Goal: Find contact information: Find contact information

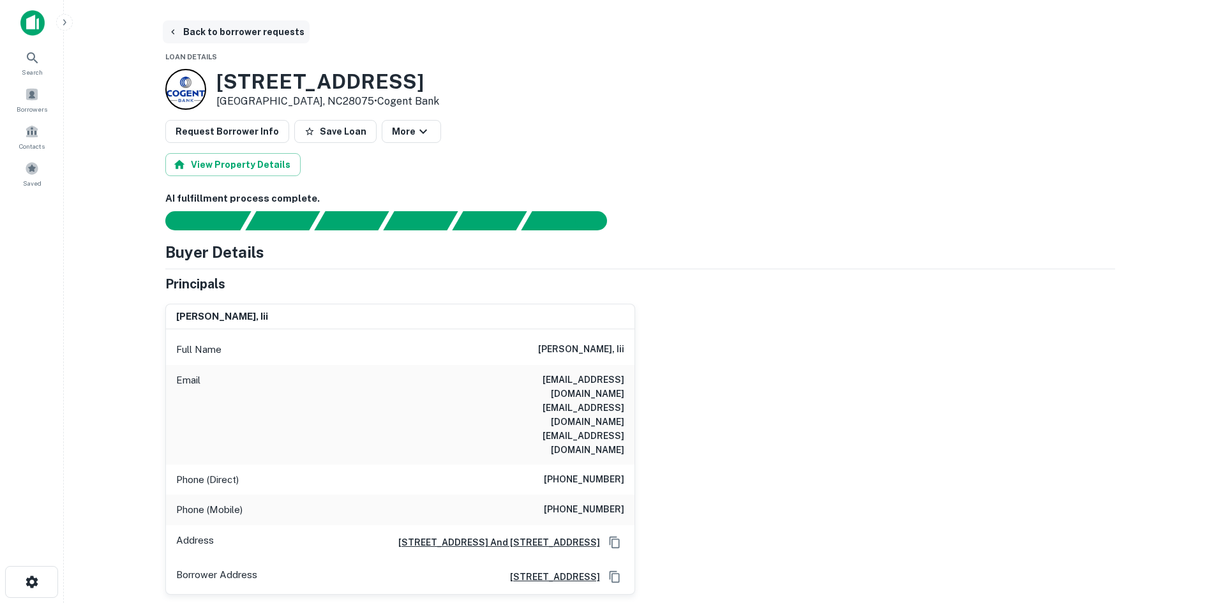
click at [235, 27] on button "Back to borrower requests" at bounding box center [236, 31] width 147 height 23
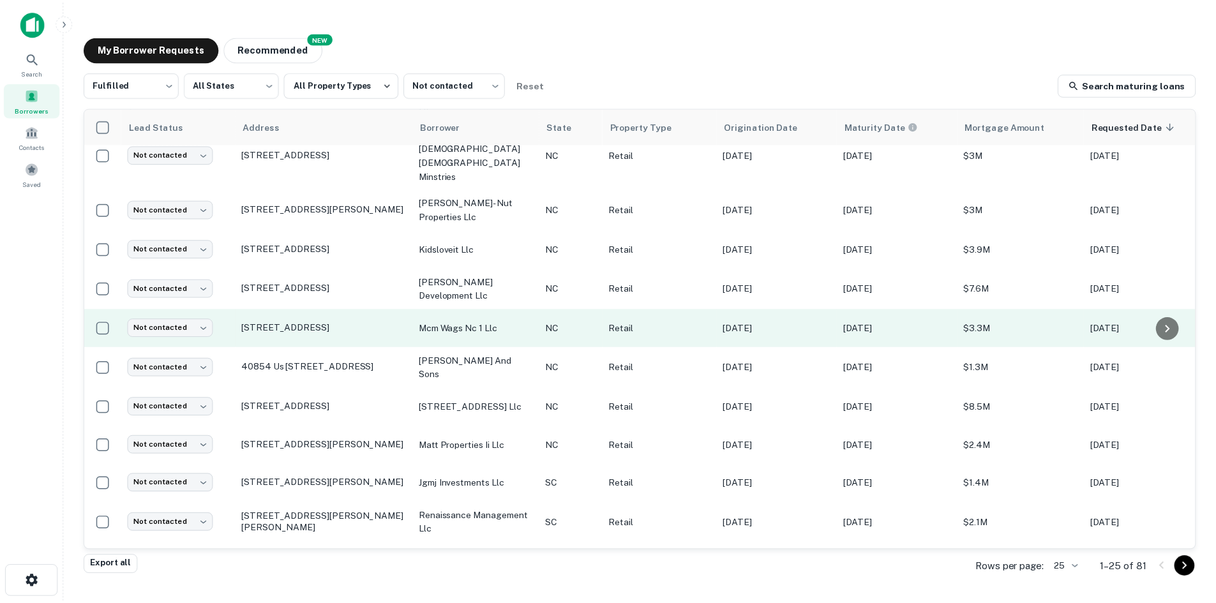
scroll to position [595, 0]
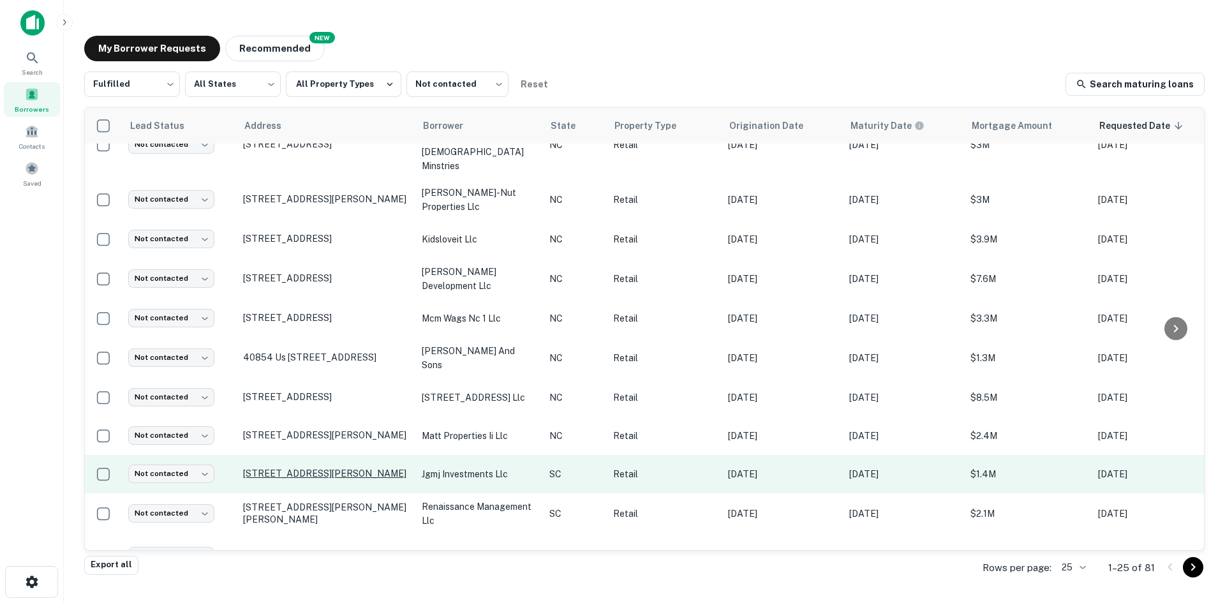
click at [301, 468] on p "[STREET_ADDRESS][PERSON_NAME]" at bounding box center [326, 473] width 166 height 11
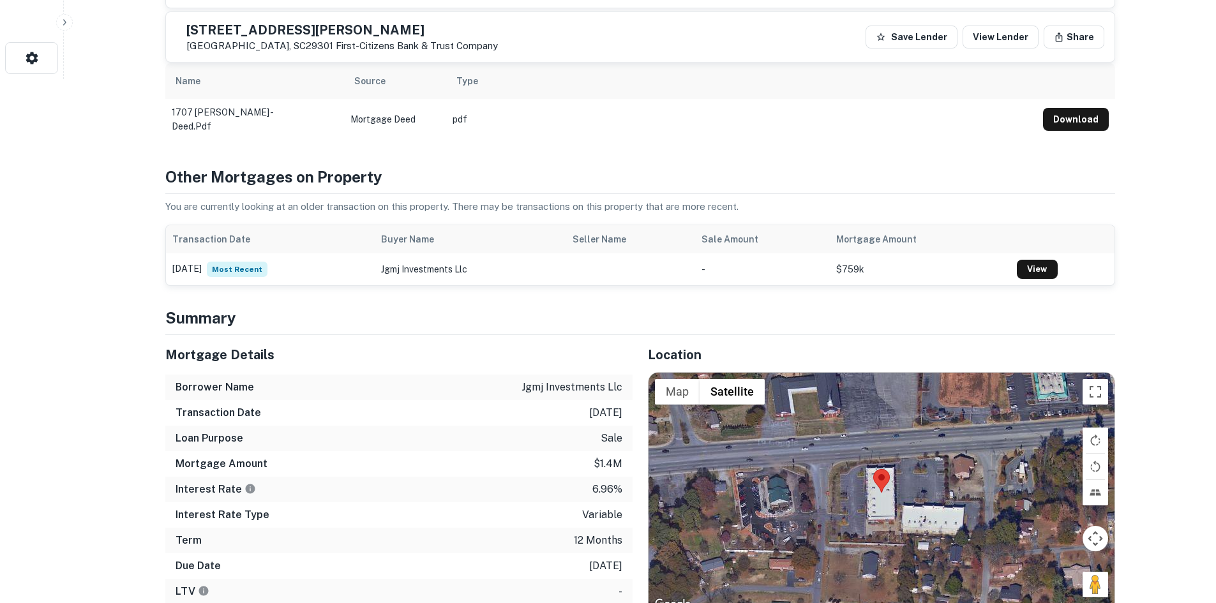
scroll to position [766, 0]
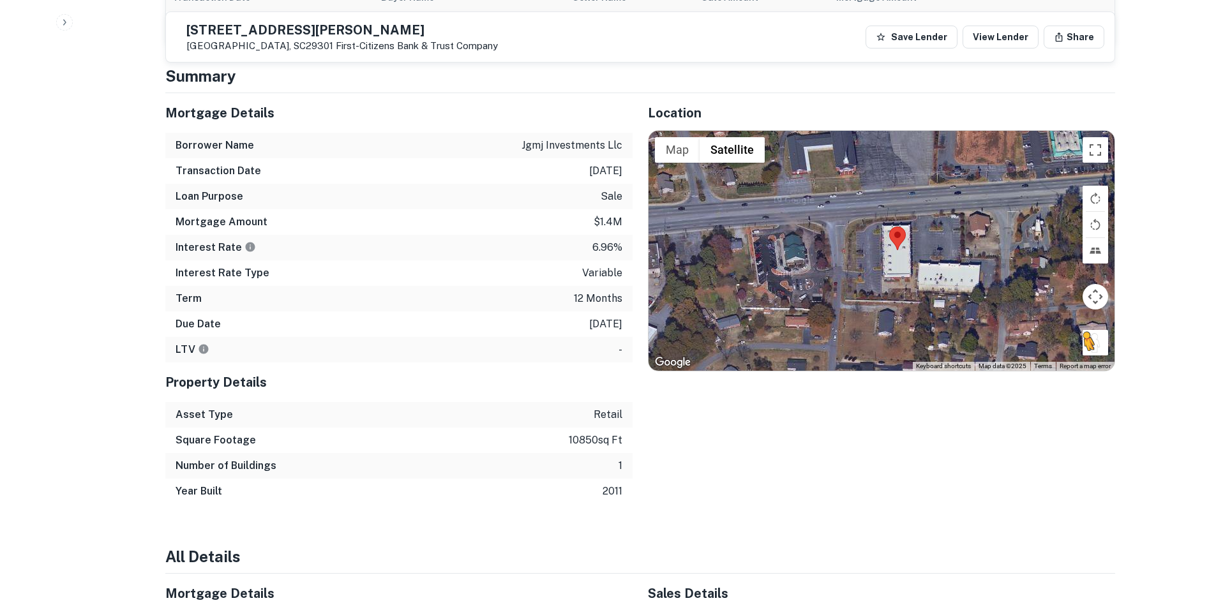
drag, startPoint x: 1110, startPoint y: 345, endPoint x: 1098, endPoint y: 344, distance: 11.5
click at [1098, 344] on div "To activate drag with keyboard, press Alt + Enter. Once in keyboard drag state,…" at bounding box center [881, 251] width 466 height 240
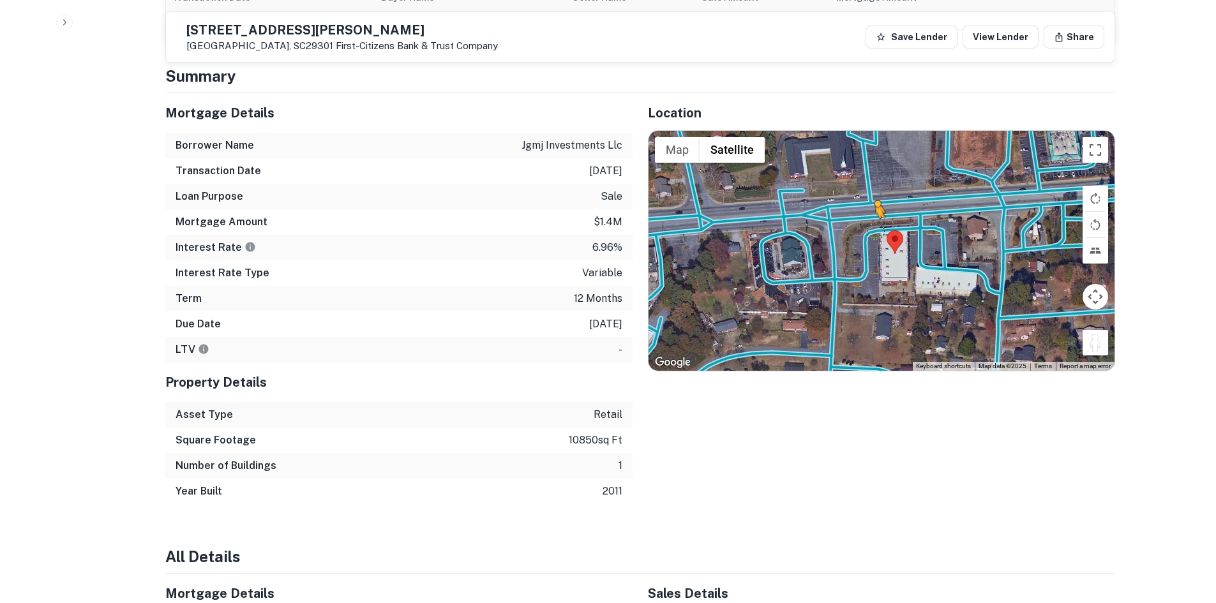
drag, startPoint x: 1100, startPoint y: 343, endPoint x: 868, endPoint y: 225, distance: 259.7
click at [868, 225] on div "To activate drag with keyboard, press Alt + Enter. Once in keyboard drag state,…" at bounding box center [881, 251] width 466 height 240
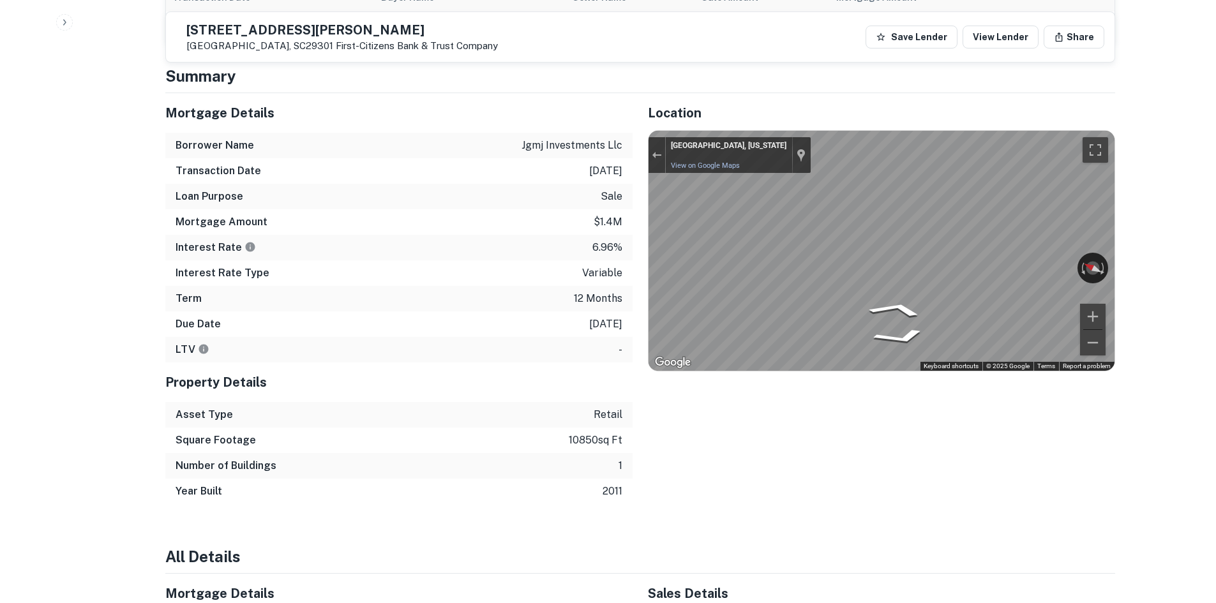
click at [593, 248] on div "Mortgage Details Borrower Name jgmj investments llc Transaction Date [DATE] Loa…" at bounding box center [632, 298] width 965 height 411
click at [587, 241] on div "Mortgage Details Borrower Name jgmj investments llc Transaction Date [DATE] Loa…" at bounding box center [632, 298] width 965 height 411
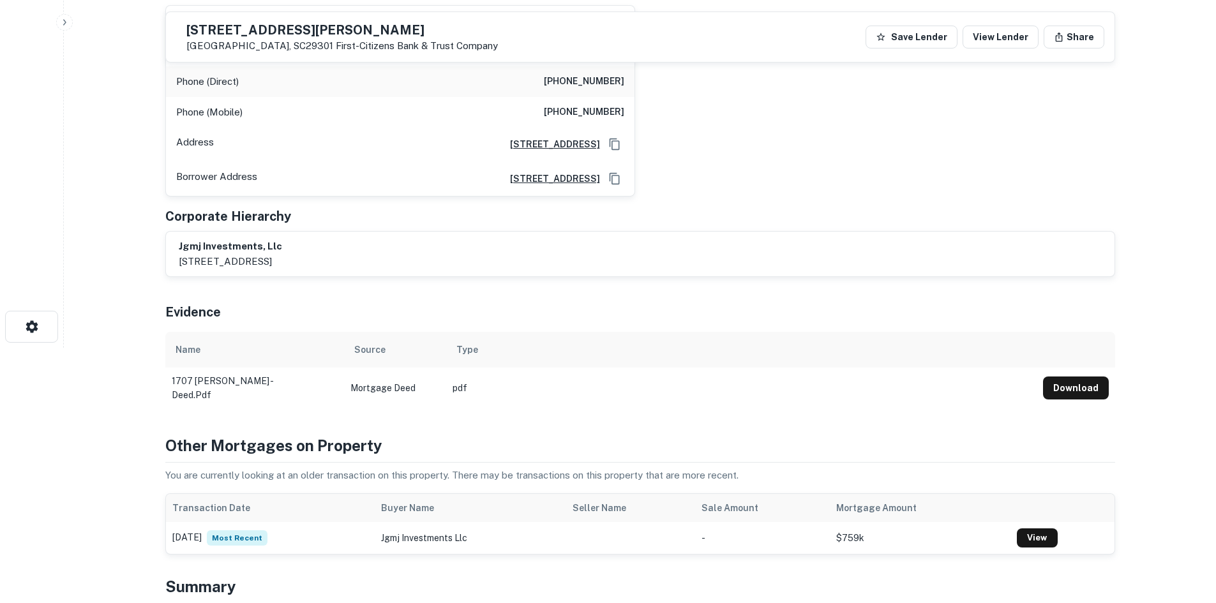
scroll to position [64, 0]
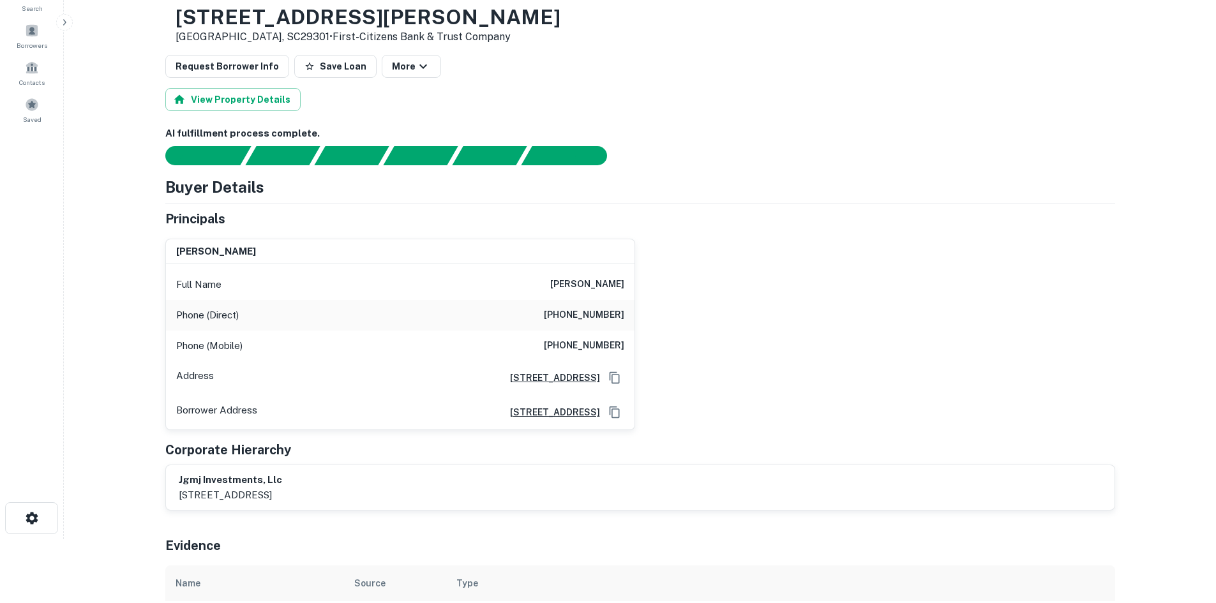
drag, startPoint x: 517, startPoint y: 278, endPoint x: 708, endPoint y: 273, distance: 190.2
click at [711, 272] on div "[PERSON_NAME] Full Name [PERSON_NAME] Phone (Direct) [PHONE_NUMBER] Phone (Mobi…" at bounding box center [635, 329] width 960 height 202
copy h6 "[PERSON_NAME]"
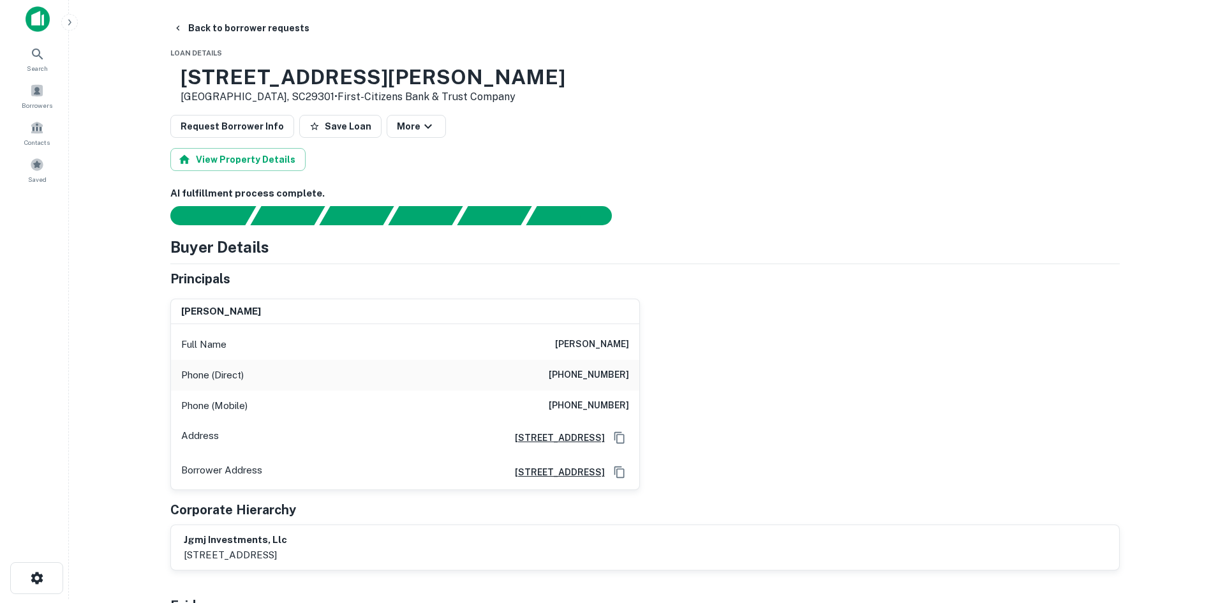
scroll to position [0, 0]
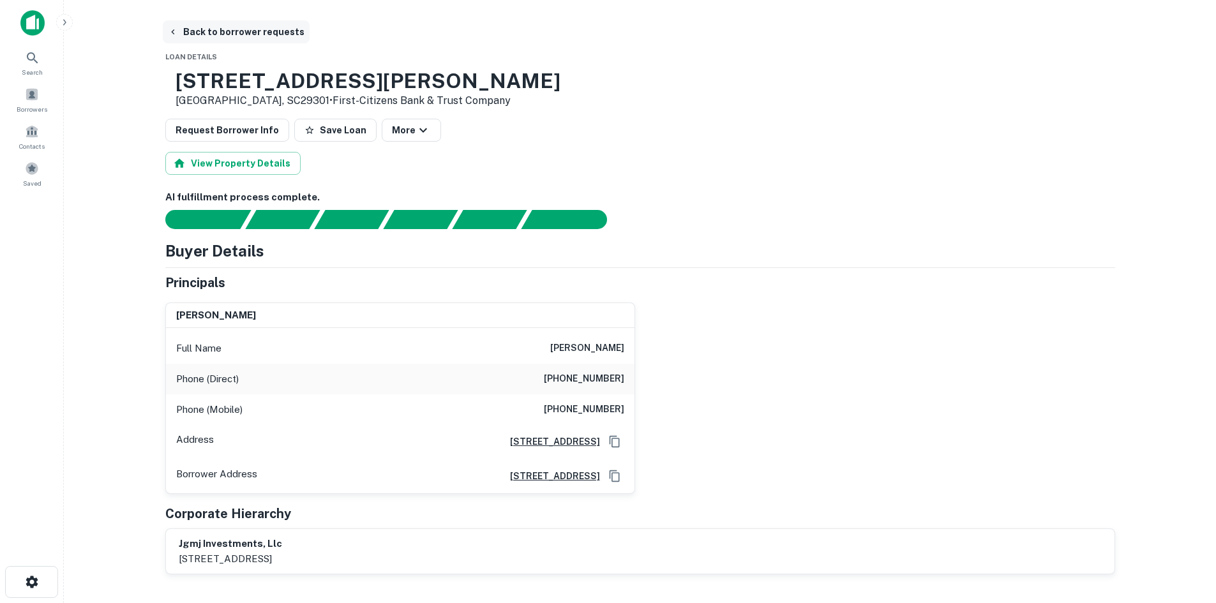
click at [218, 31] on button "Back to borrower requests" at bounding box center [236, 31] width 147 height 23
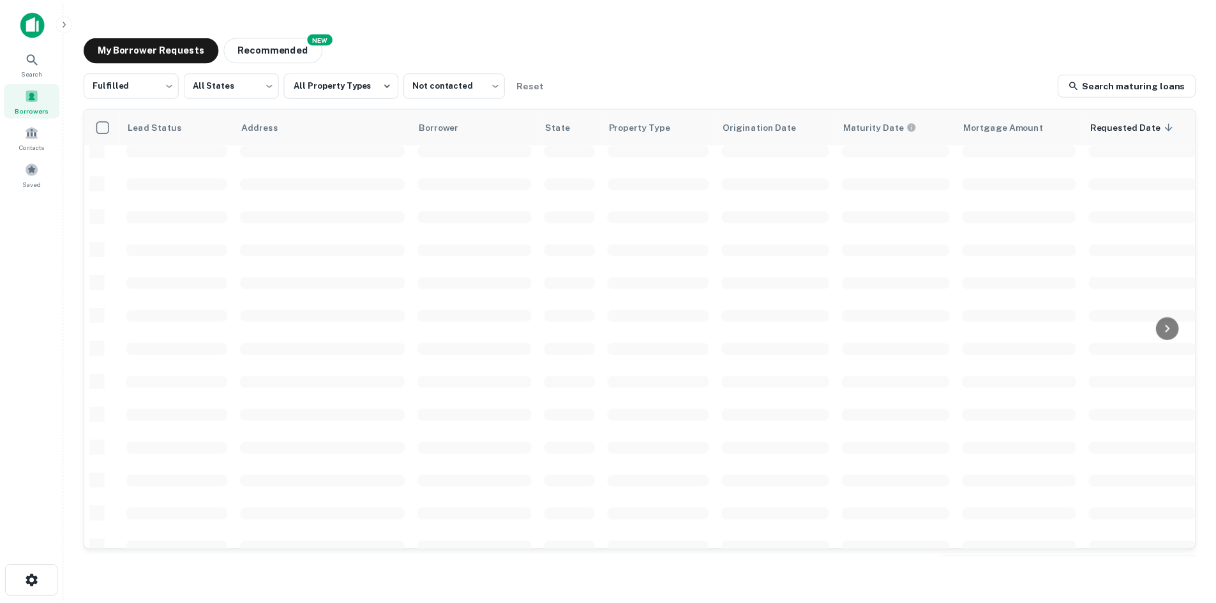
scroll to position [433, 0]
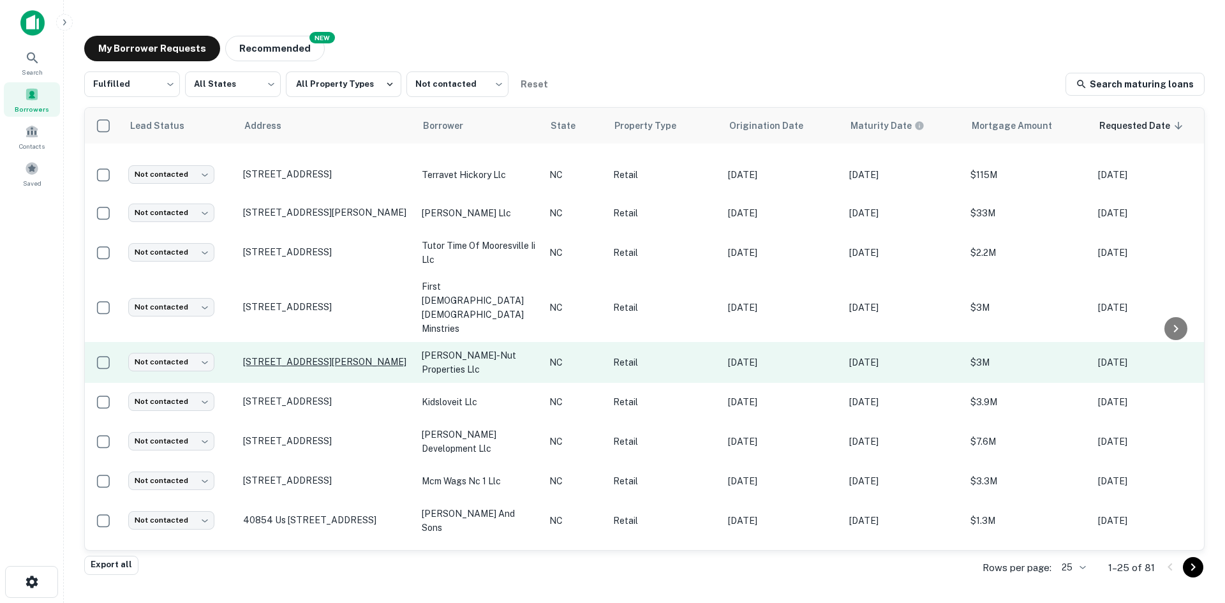
click at [300, 356] on p "[STREET_ADDRESS][PERSON_NAME]" at bounding box center [326, 361] width 166 height 11
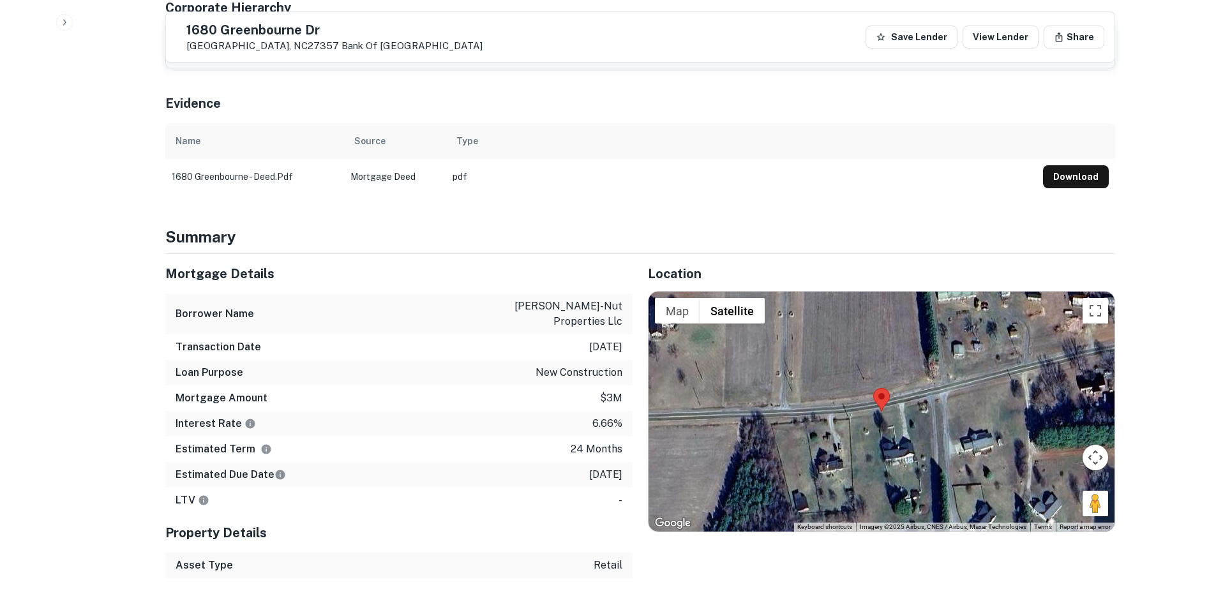
scroll to position [702, 0]
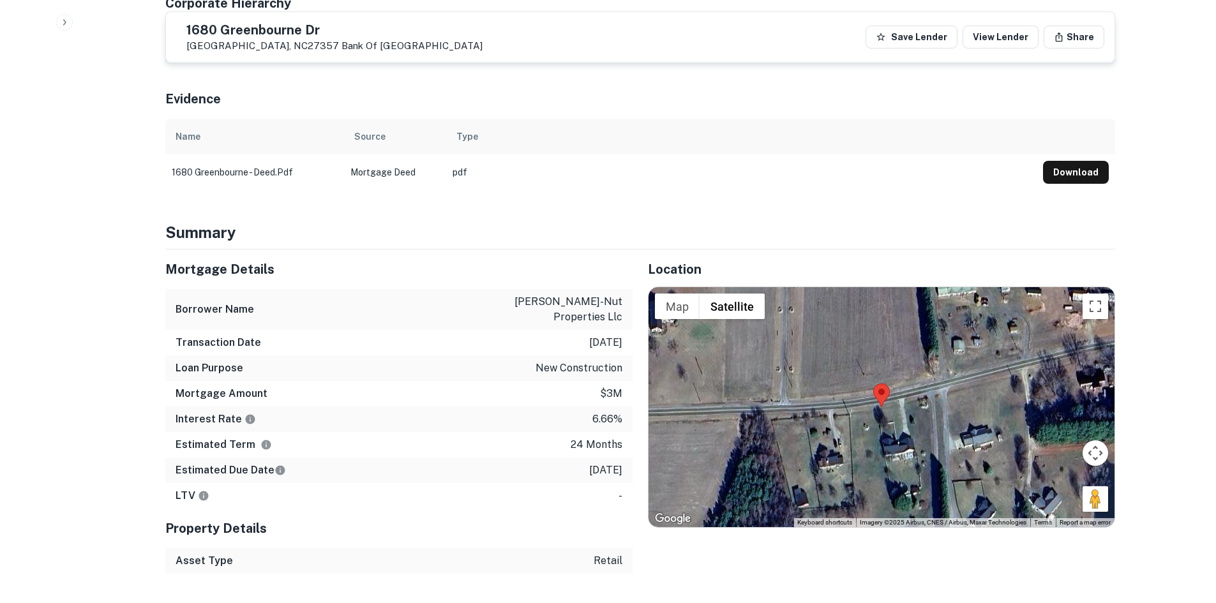
drag, startPoint x: 1094, startPoint y: 452, endPoint x: 885, endPoint y: 341, distance: 236.7
click at [885, 341] on div "Map Terrain Satellite Labels Keyboard shortcuts Map Data Imagery ©2025 Airbus, …" at bounding box center [881, 407] width 466 height 240
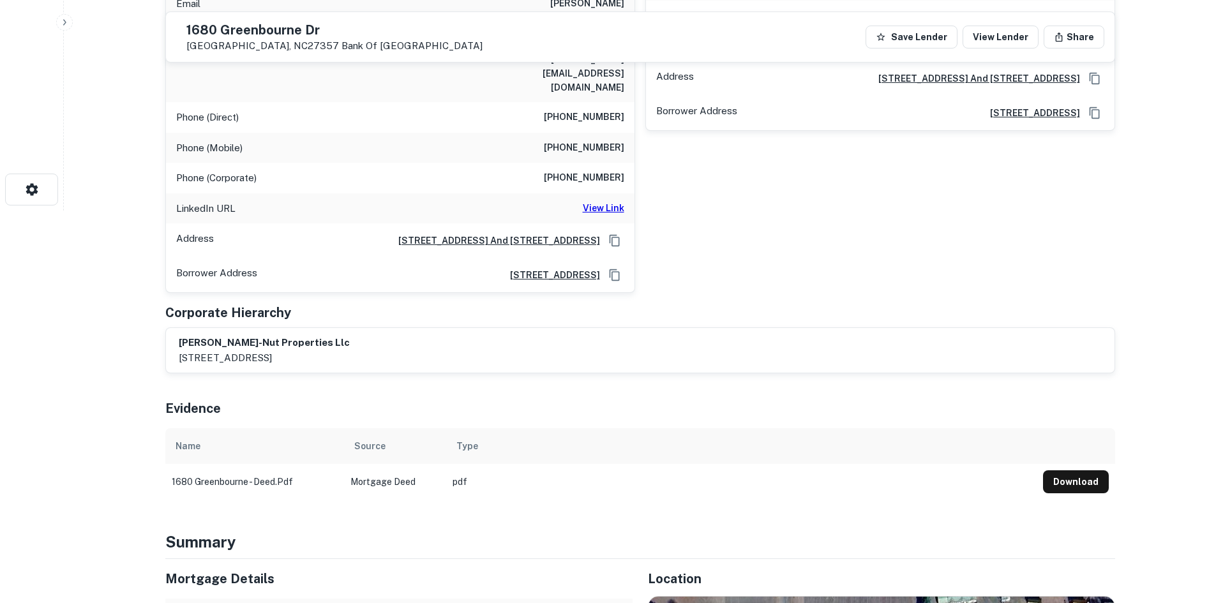
scroll to position [383, 0]
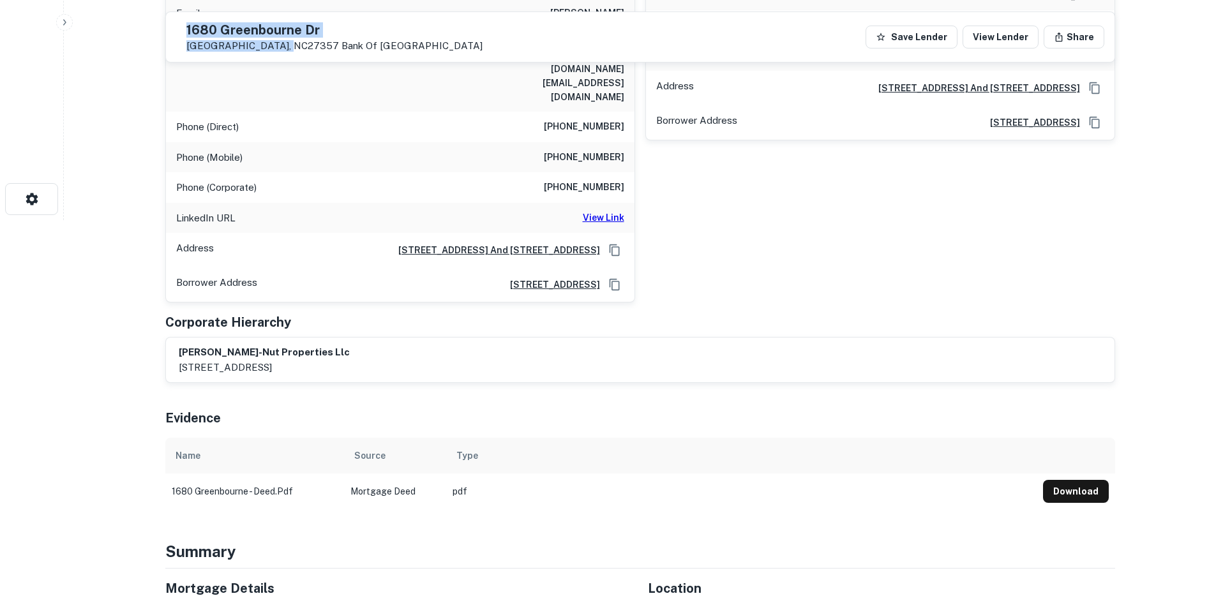
drag, startPoint x: 217, startPoint y: 24, endPoint x: 312, endPoint y: 54, distance: 99.5
click at [312, 54] on div "[STREET_ADDRESS][GEOGRAPHIC_DATA][PERSON_NAME] Save Lender View Lender Share" at bounding box center [640, 37] width 948 height 50
copy div "[STREET_ADDRESS][PERSON_NAME]"
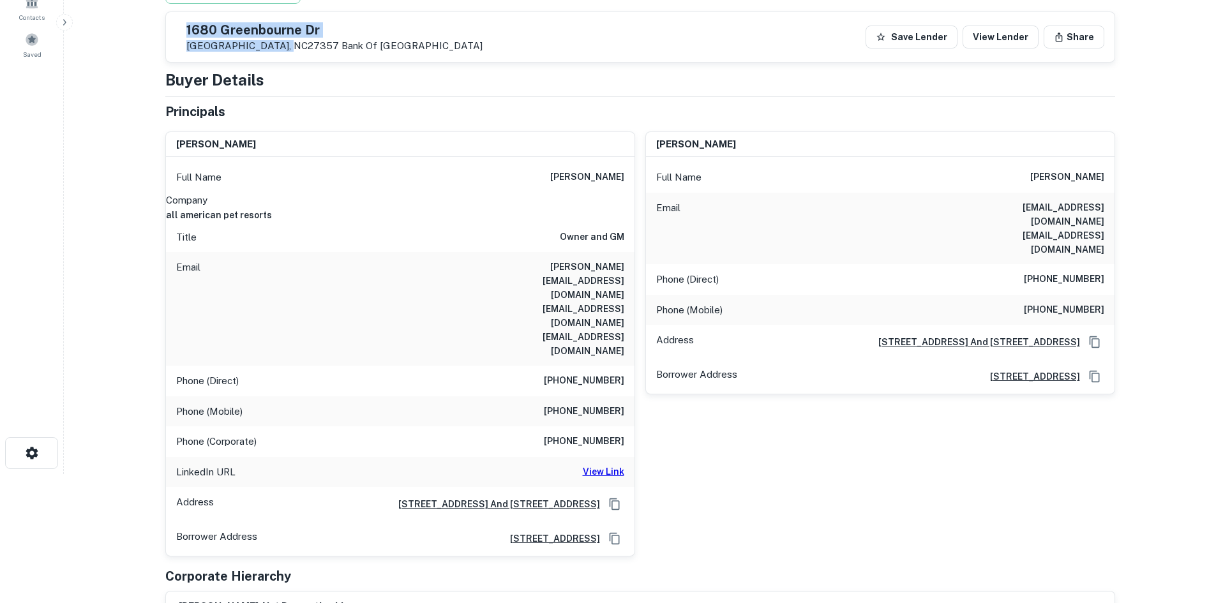
scroll to position [128, 0]
click at [707, 394] on div "[PERSON_NAME] Full Name [PERSON_NAME] Email [EMAIL_ADDRESS][DOMAIN_NAME] [EMAIL…" at bounding box center [875, 340] width 480 height 435
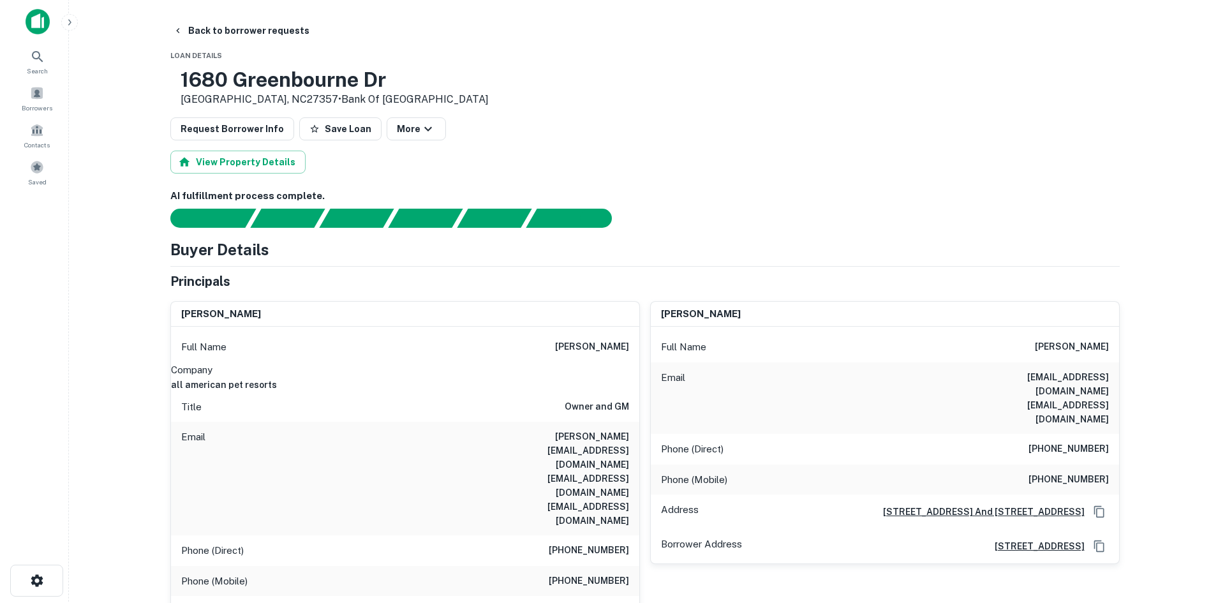
scroll to position [0, 0]
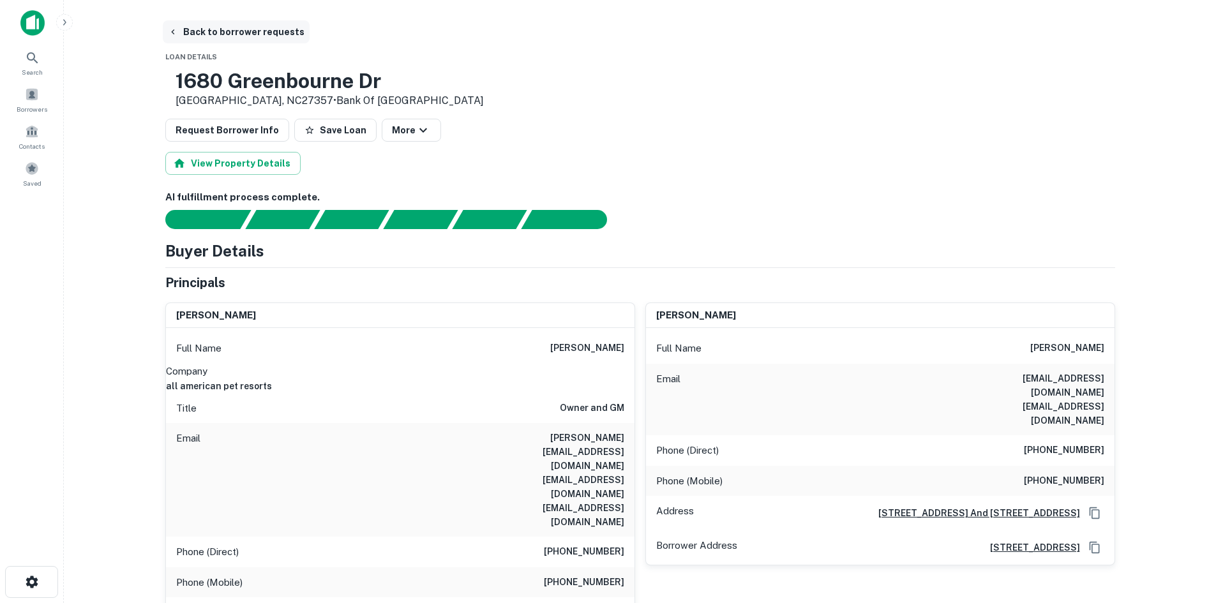
click at [202, 24] on button "Back to borrower requests" at bounding box center [236, 31] width 147 height 23
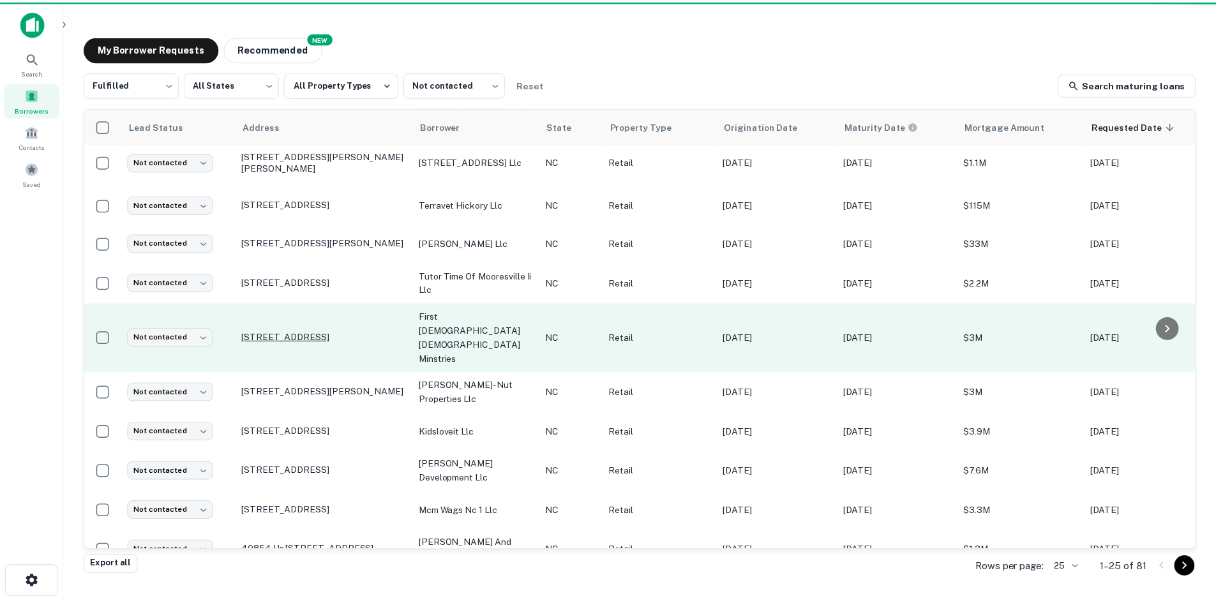
scroll to position [433, 0]
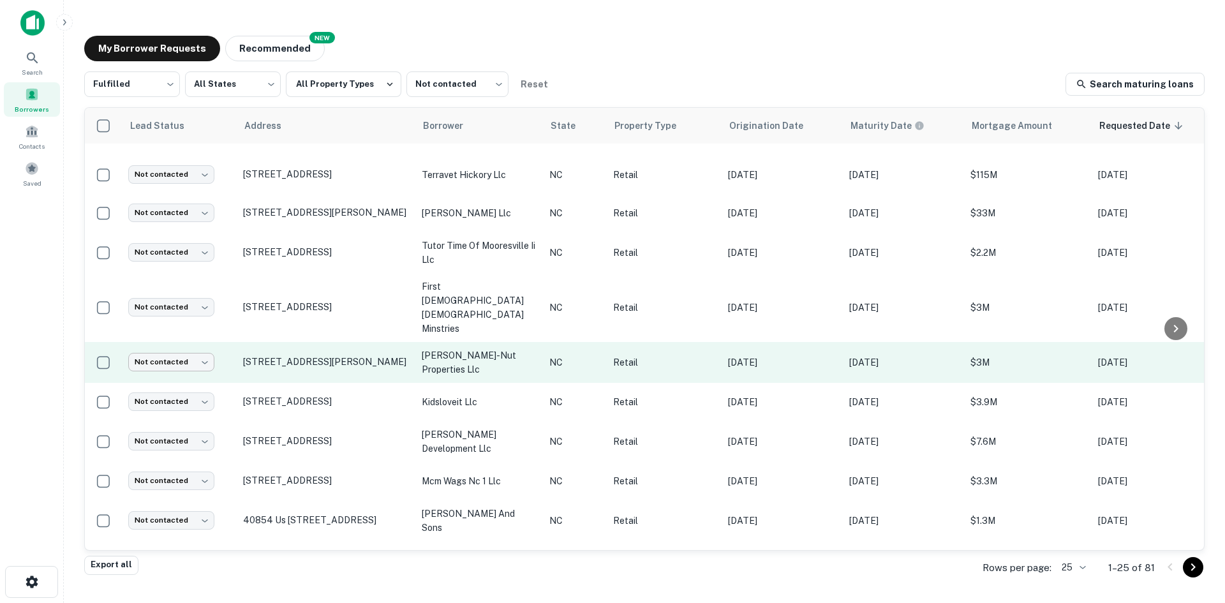
click at [194, 324] on body "Search Borrowers Contacts Saved My Borrower Requests NEW Recommended Fulfilled …" at bounding box center [612, 301] width 1225 height 603
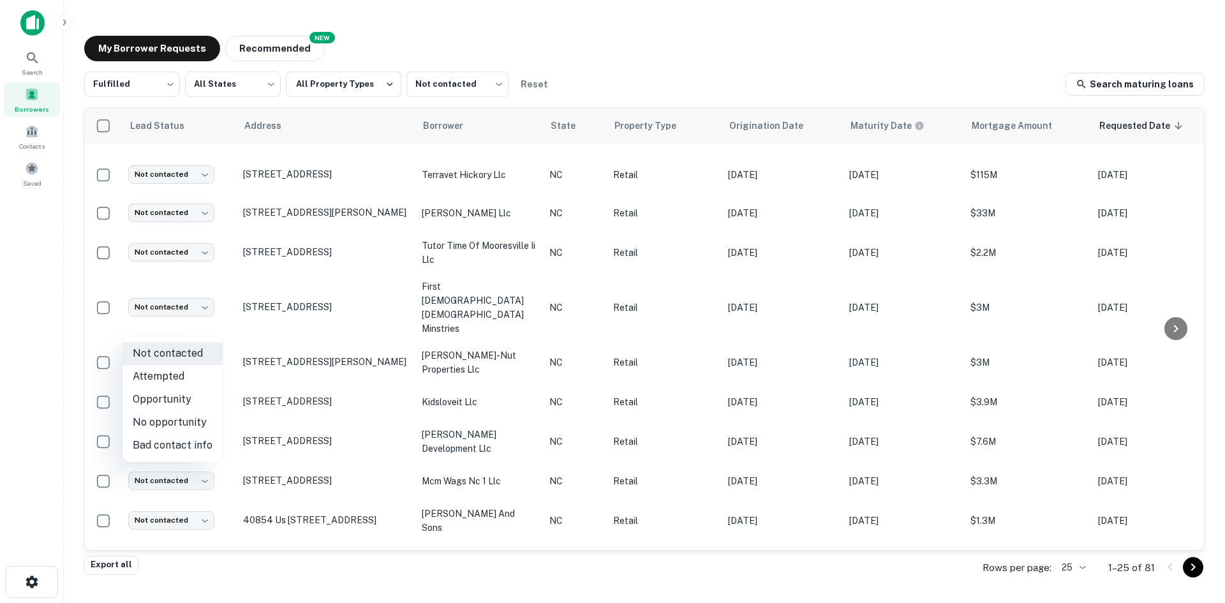
click at [187, 369] on li "Attempted" at bounding box center [173, 376] width 100 height 23
type input "*********"
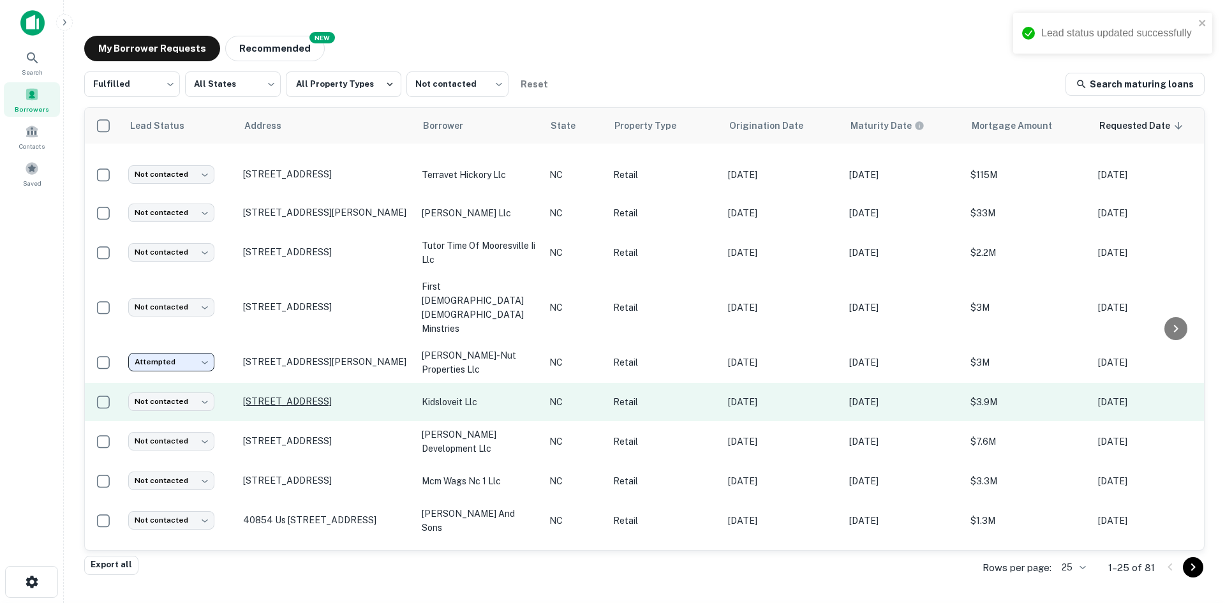
click at [287, 396] on p "[STREET_ADDRESS]" at bounding box center [326, 401] width 166 height 11
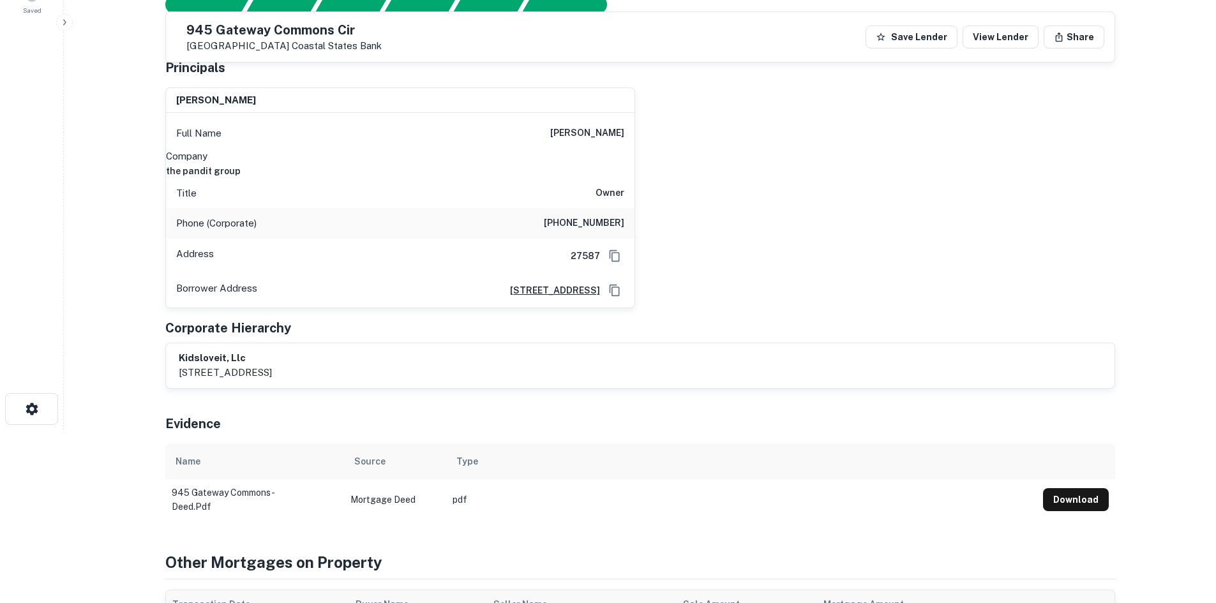
scroll to position [94, 0]
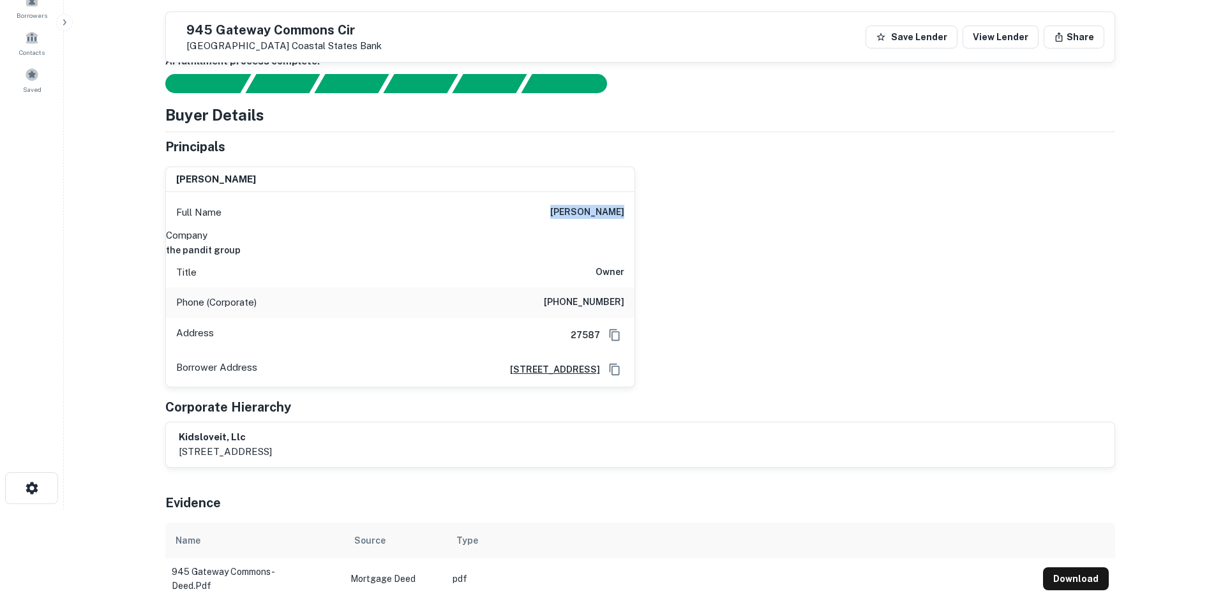
drag, startPoint x: 559, startPoint y: 218, endPoint x: 650, endPoint y: 216, distance: 91.3
click at [650, 216] on div "[PERSON_NAME] Full Name [PERSON_NAME] Company the pandit group Title Owner Phon…" at bounding box center [635, 271] width 960 height 231
copy h6 "[PERSON_NAME]"
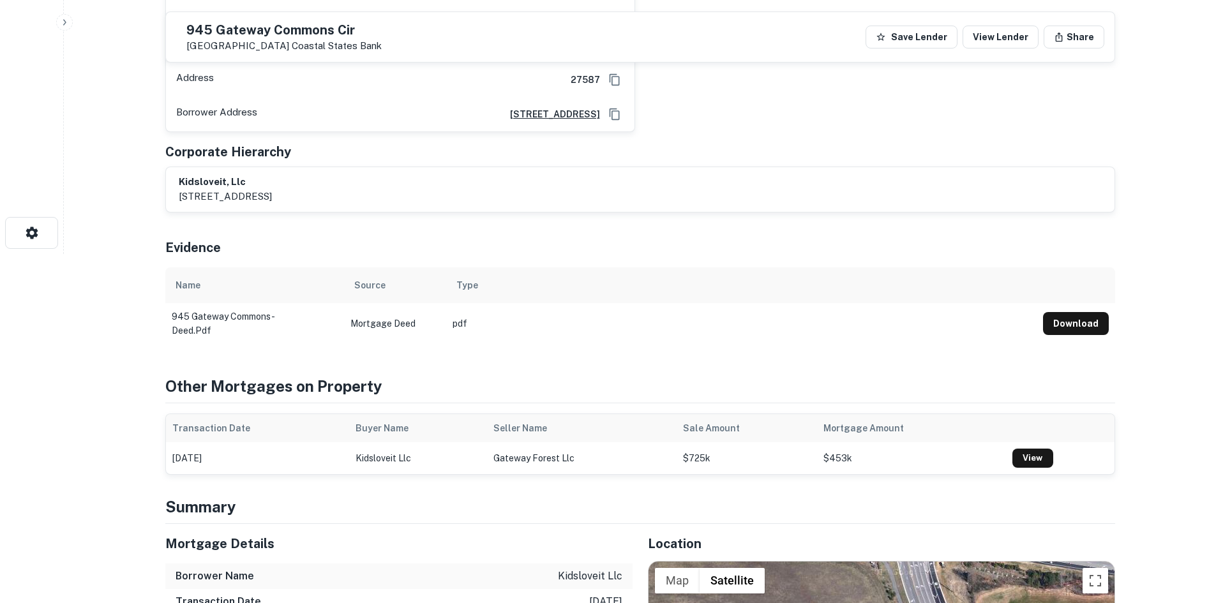
scroll to position [604, 0]
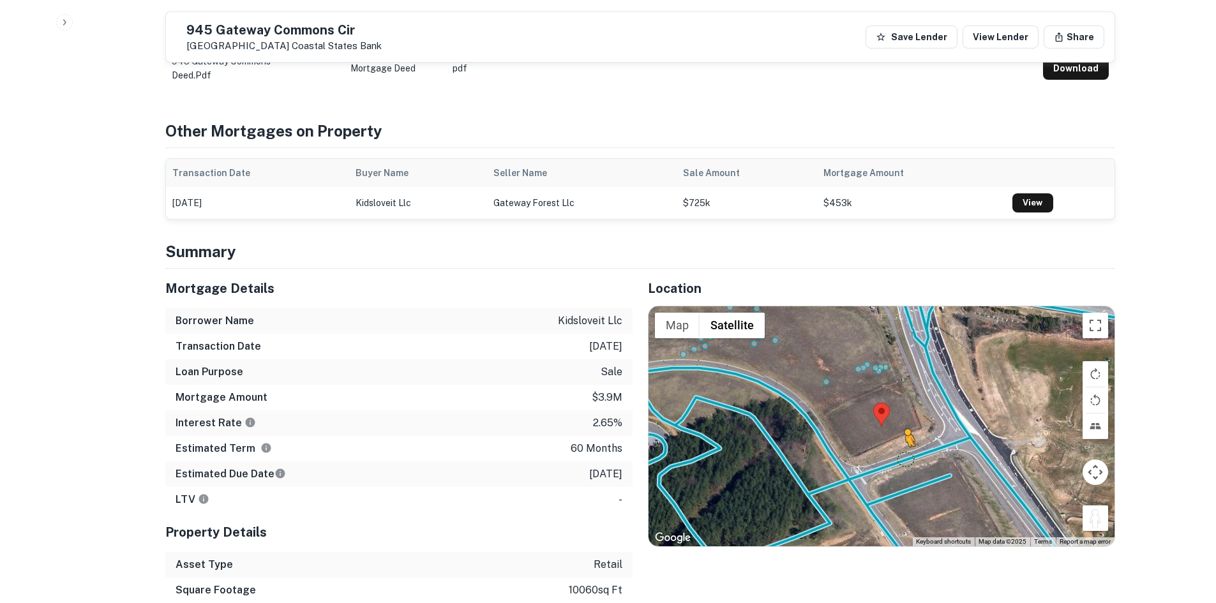
drag, startPoint x: 1093, startPoint y: 516, endPoint x: 900, endPoint y: 458, distance: 201.4
click at [900, 458] on div "To activate drag with keyboard, press Alt + Enter. Once in keyboard drag state,…" at bounding box center [881, 426] width 466 height 240
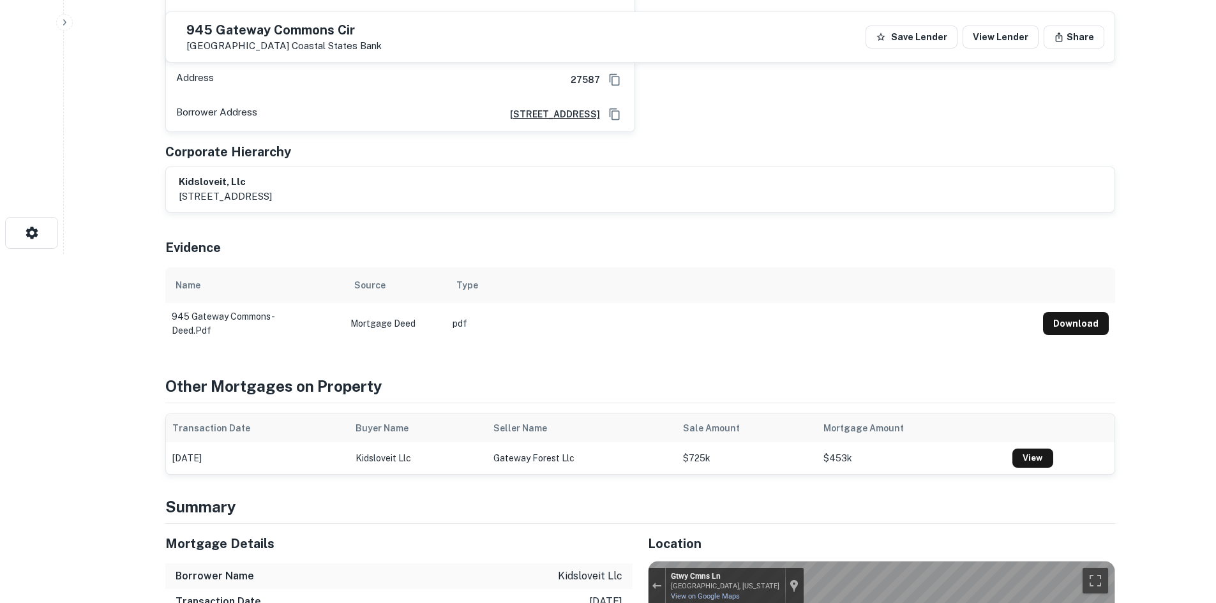
scroll to position [158, 0]
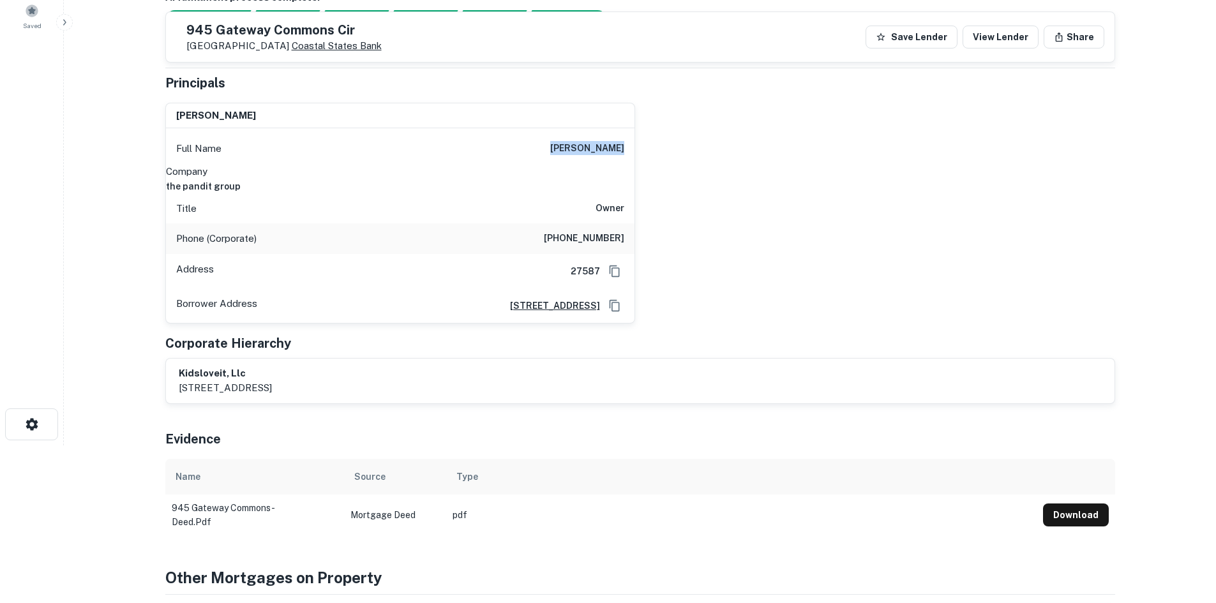
drag, startPoint x: 214, startPoint y: 31, endPoint x: 322, endPoint y: 47, distance: 108.9
click at [322, 47] on div "[STREET_ADDRESS][GEOGRAPHIC_DATA] Bank" at bounding box center [278, 36] width 205 height 29
copy div "[STREET_ADDRESS]"
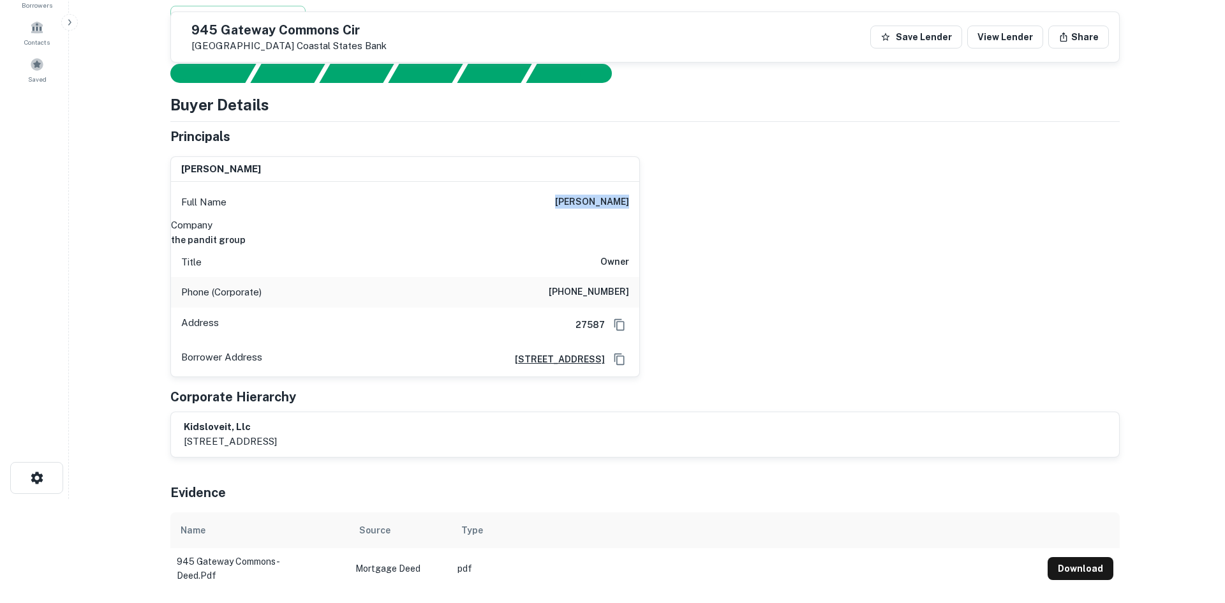
scroll to position [0, 0]
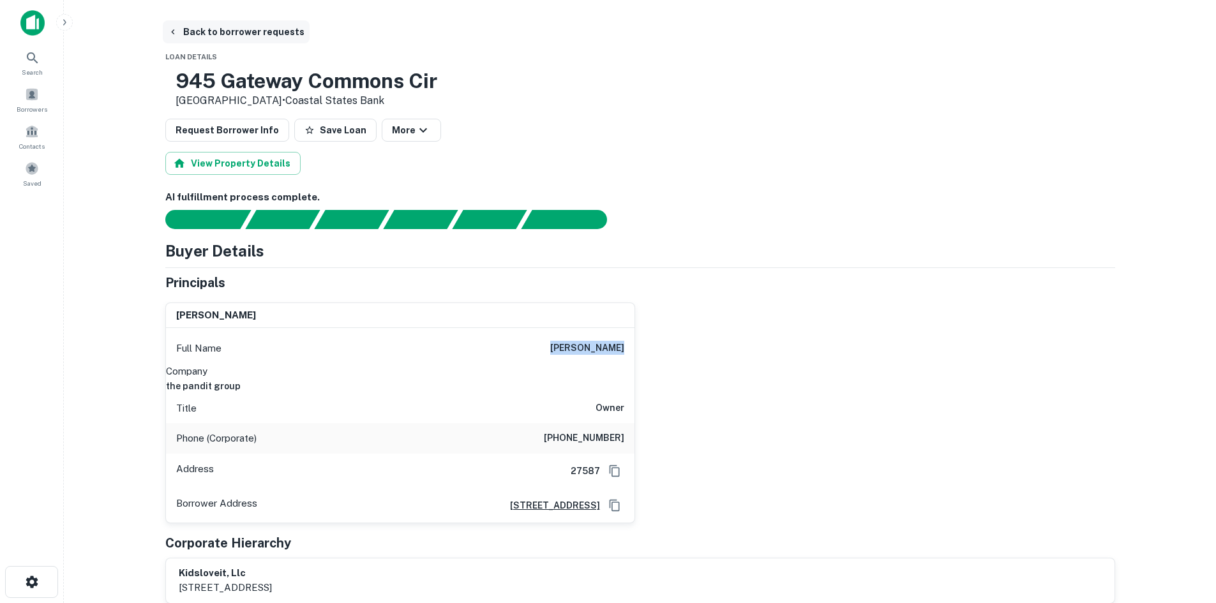
click at [234, 31] on button "Back to borrower requests" at bounding box center [236, 31] width 147 height 23
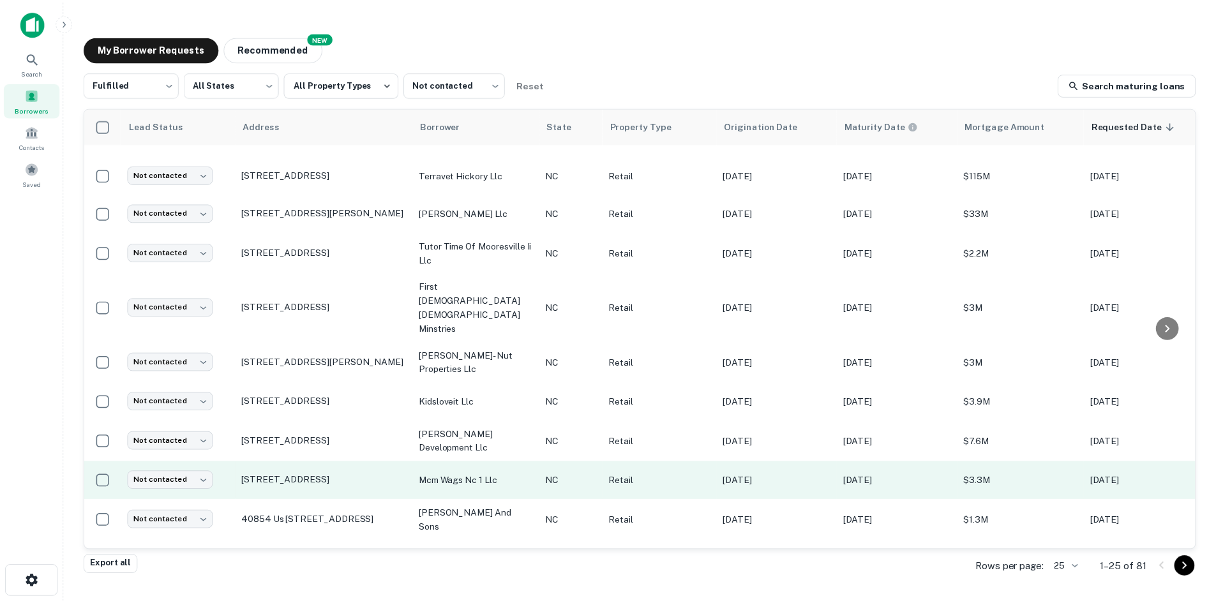
scroll to position [595, 0]
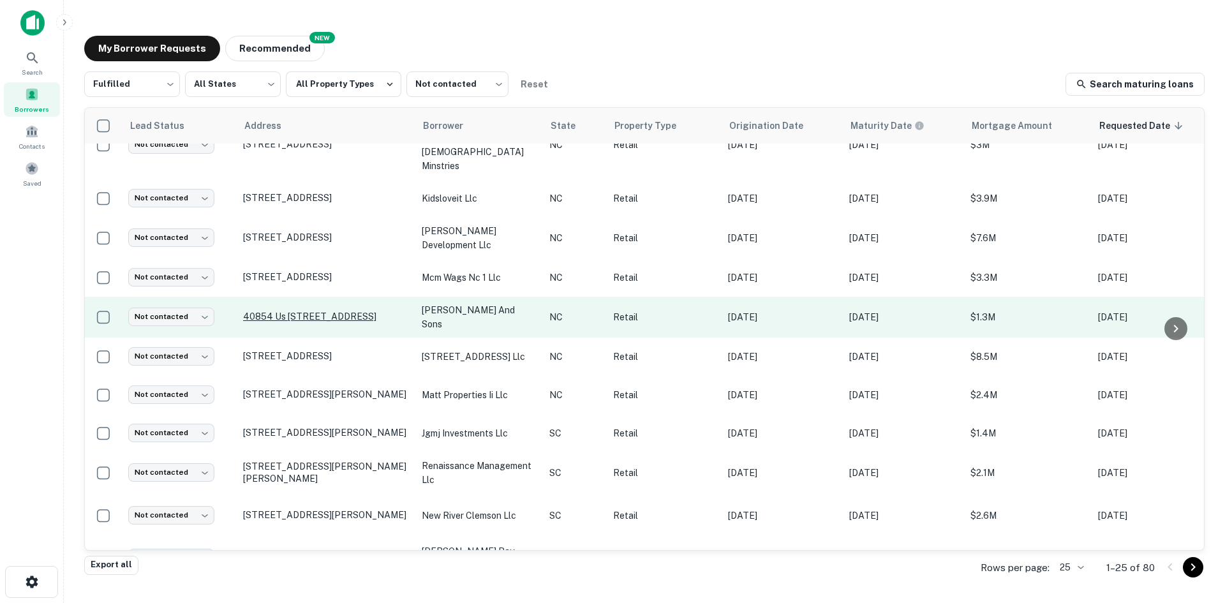
click at [286, 350] on p "[STREET_ADDRESS]" at bounding box center [326, 355] width 166 height 11
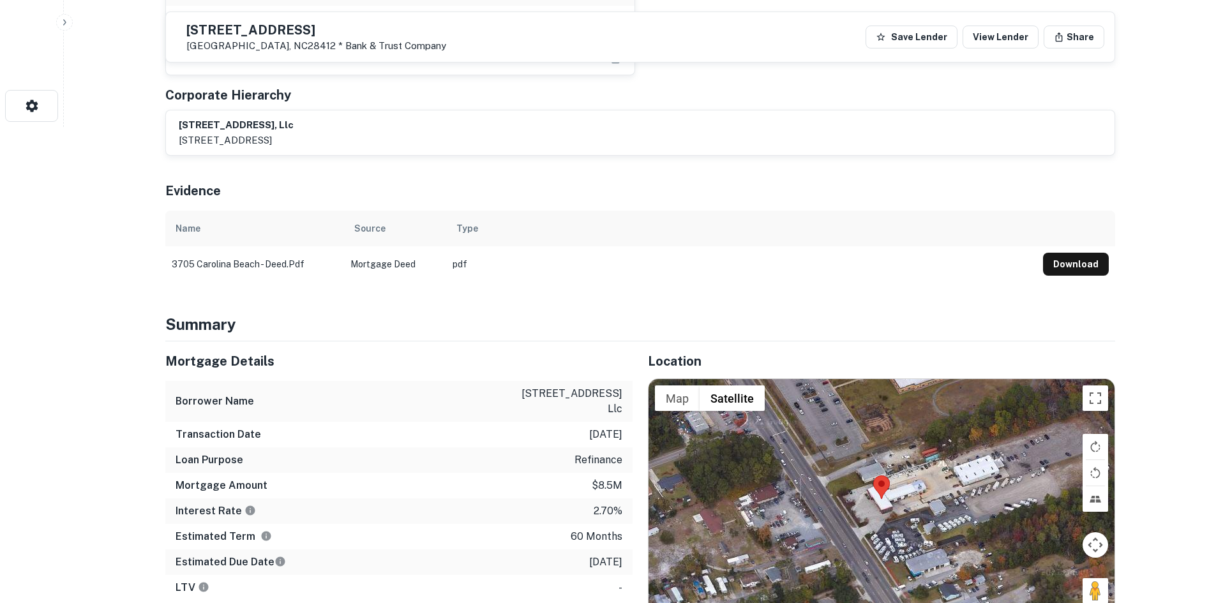
scroll to position [638, 0]
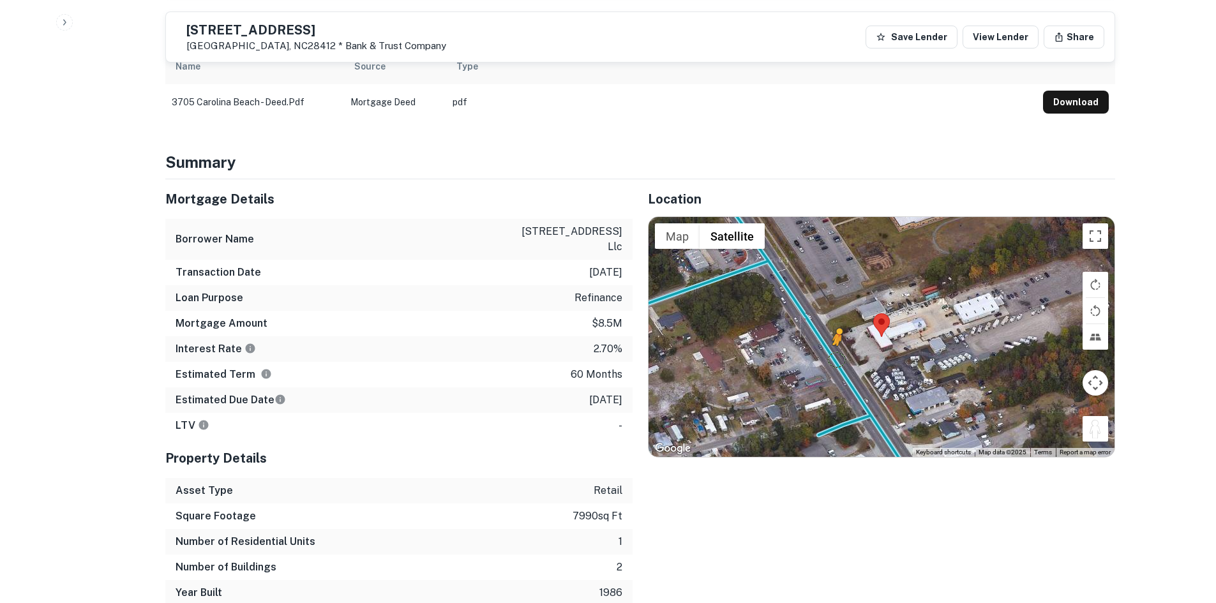
drag, startPoint x: 1090, startPoint y: 391, endPoint x: 826, endPoint y: 306, distance: 277.5
click at [826, 306] on div "To activate drag with keyboard, press Alt + Enter. Once in keyboard drag state,…" at bounding box center [881, 337] width 466 height 240
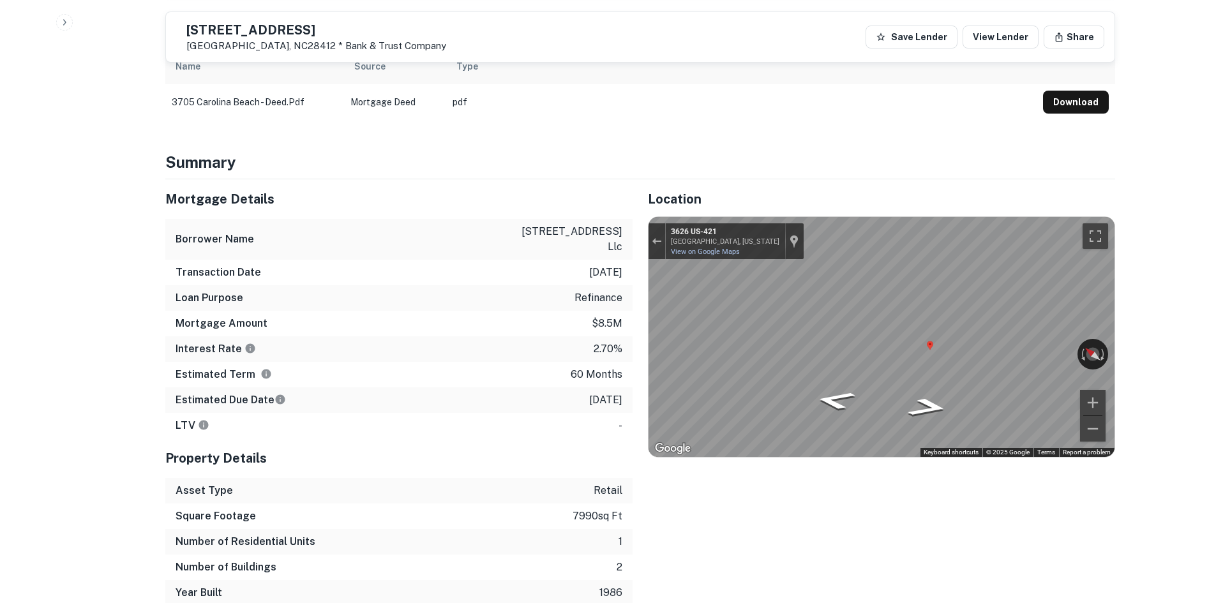
click at [525, 292] on div "Mortgage Details Borrower Name [STREET_ADDRESS] llc Transaction Date [DATE] Loa…" at bounding box center [632, 392] width 965 height 426
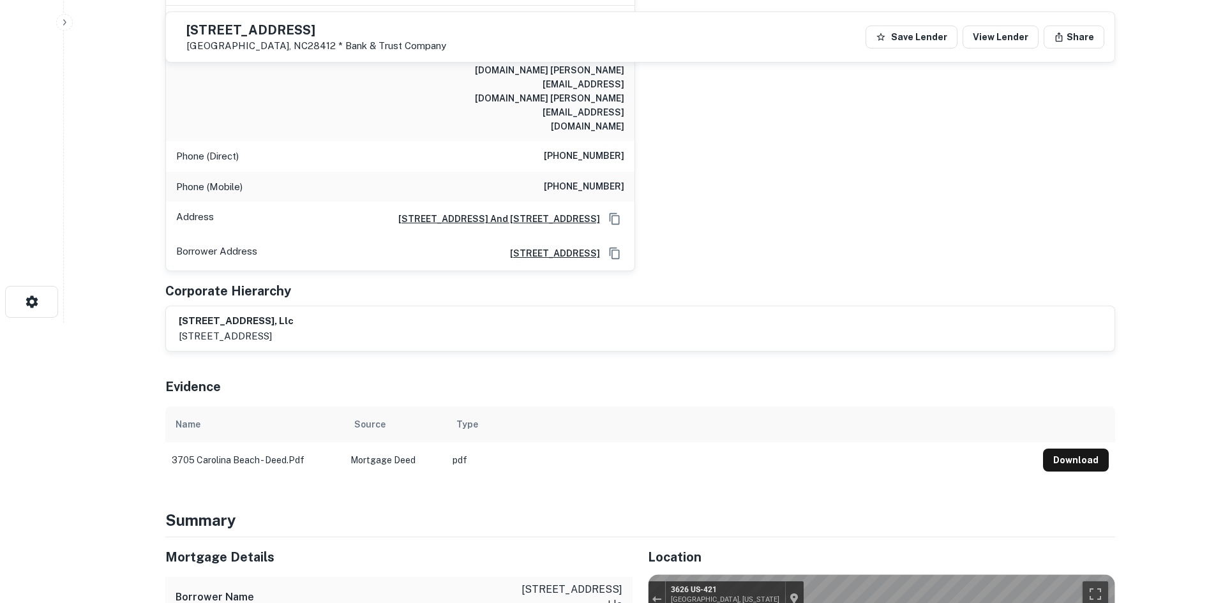
scroll to position [128, 0]
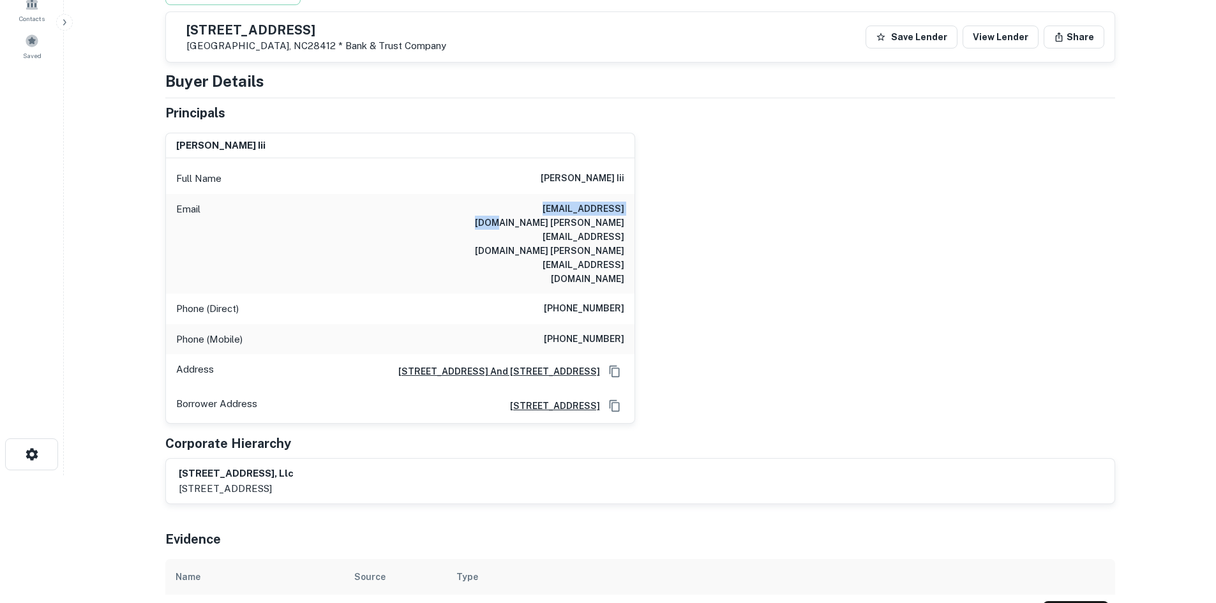
drag, startPoint x: 519, startPoint y: 209, endPoint x: 650, endPoint y: 209, distance: 130.8
click at [650, 209] on div "[PERSON_NAME] Full Name [PERSON_NAME] iii Email [EMAIL_ADDRESS][DOMAIN_NAME] [P…" at bounding box center [635, 273] width 960 height 301
copy h6 "[EMAIL_ADDRESS][DOMAIN_NAME]"
drag, startPoint x: 489, startPoint y: 218, endPoint x: 628, endPoint y: 218, distance: 139.1
click at [628, 218] on div "Email [EMAIL_ADDRESS][DOMAIN_NAME] [PERSON_NAME][EMAIL_ADDRESS][DOMAIN_NAME] [P…" at bounding box center [400, 244] width 468 height 100
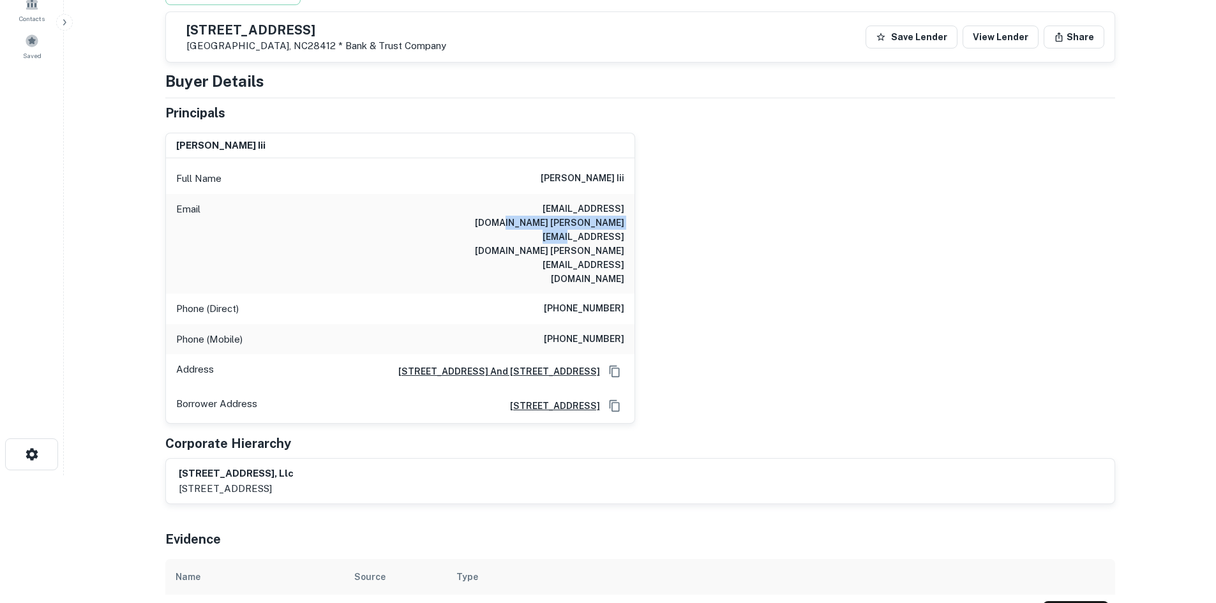
copy h6 "[PERSON_NAME][EMAIL_ADDRESS][DOMAIN_NAME] [PERSON_NAME][EMAIL_ADDRESS][DOMAIN_N…"
drag, startPoint x: 536, startPoint y: 188, endPoint x: 530, endPoint y: 184, distance: 7.4
click at [535, 188] on div "Full Name [PERSON_NAME] iii" at bounding box center [400, 178] width 468 height 31
drag, startPoint x: 523, startPoint y: 179, endPoint x: 643, endPoint y: 181, distance: 120.0
click at [643, 181] on div "[PERSON_NAME] Full Name [PERSON_NAME] iii Email [EMAIL_ADDRESS][DOMAIN_NAME] [P…" at bounding box center [635, 273] width 960 height 301
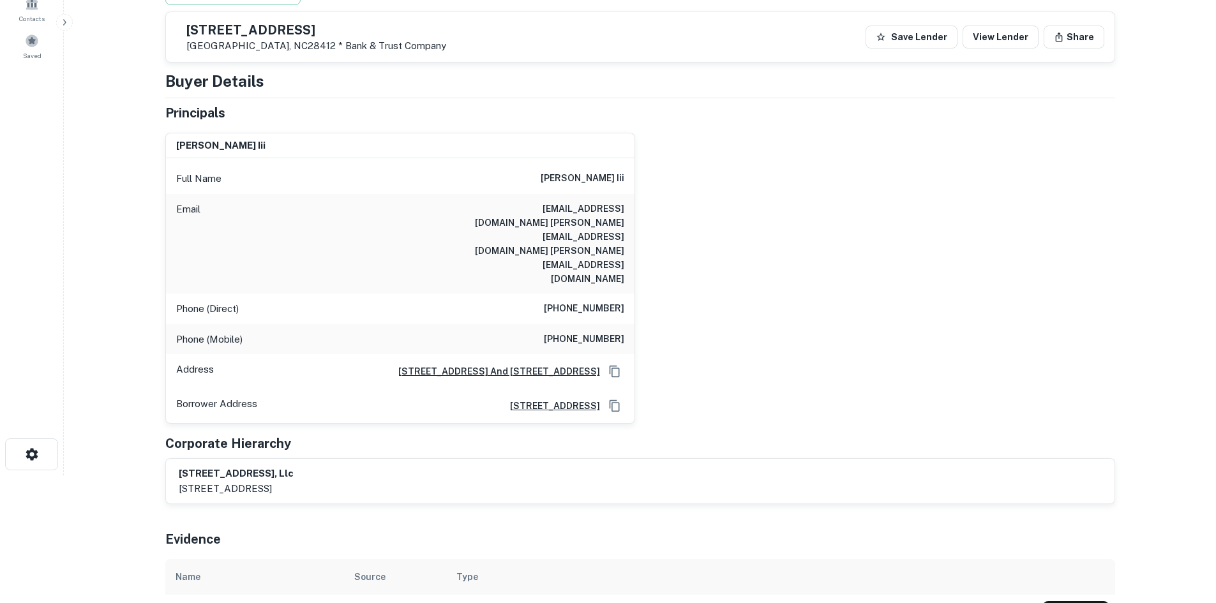
copy h6 "[PERSON_NAME] iii"
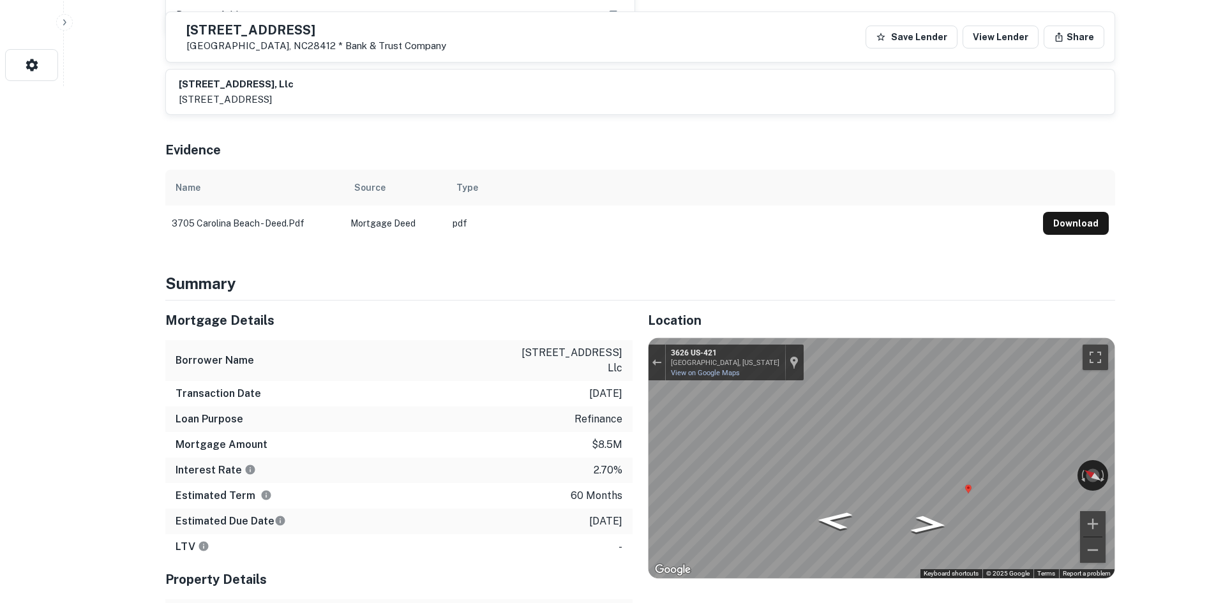
scroll to position [319, 0]
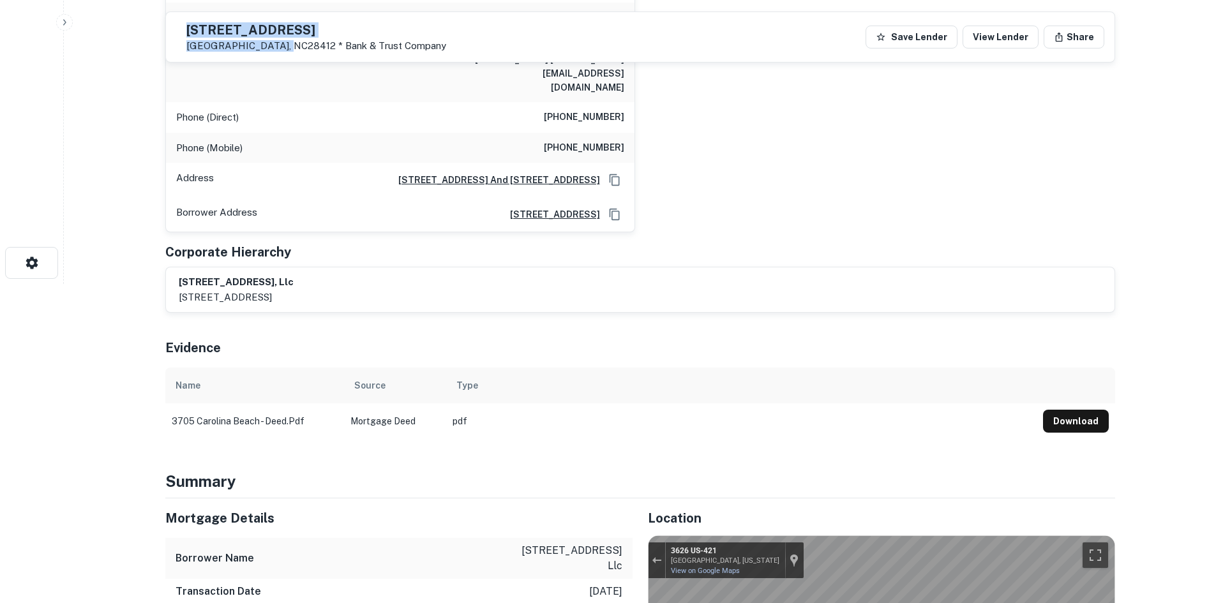
drag, startPoint x: 215, startPoint y: 26, endPoint x: 315, endPoint y: 50, distance: 102.3
click at [315, 50] on div "[STREET_ADDRESS] * Bank & Trust Company" at bounding box center [311, 36] width 270 height 29
copy div "[STREET_ADDRESS]"
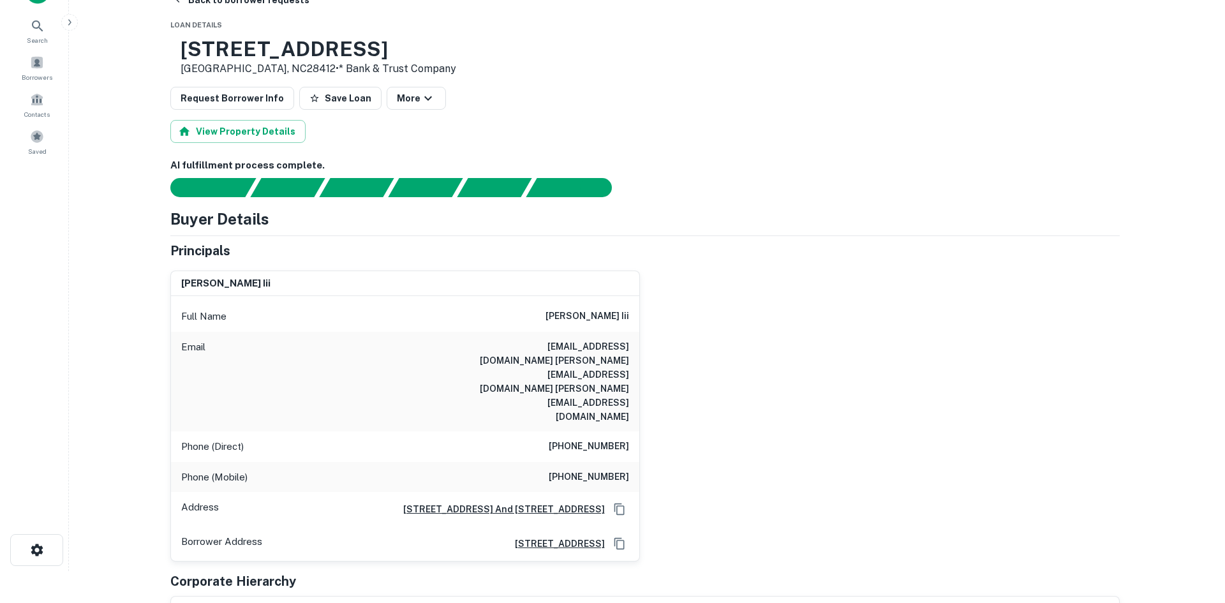
scroll to position [0, 0]
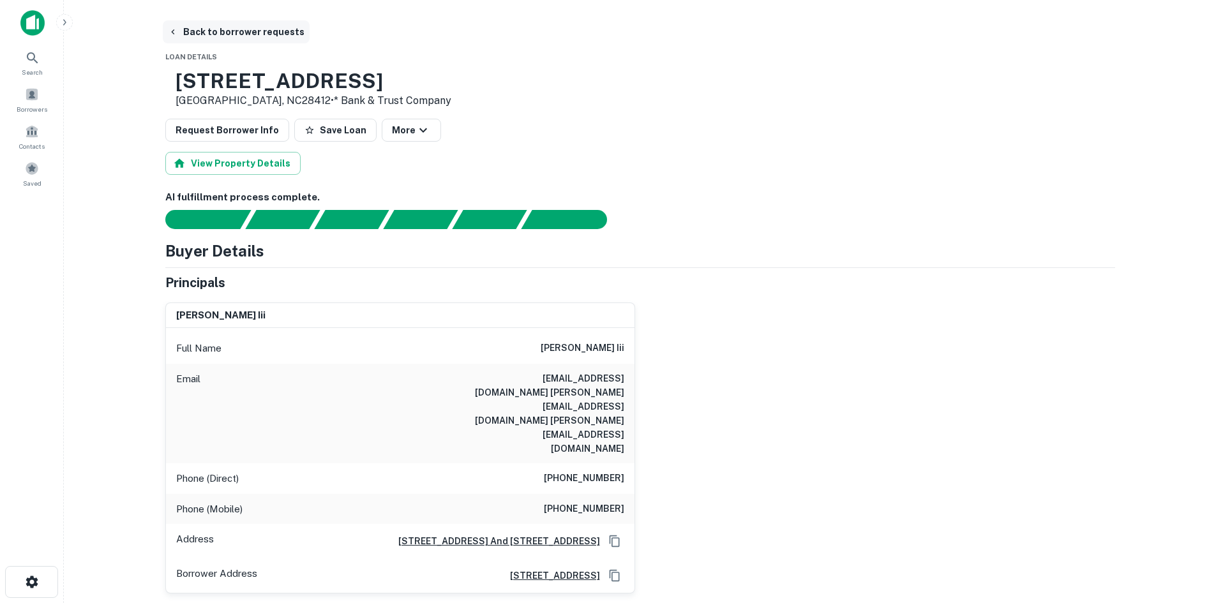
click at [228, 28] on button "Back to borrower requests" at bounding box center [236, 31] width 147 height 23
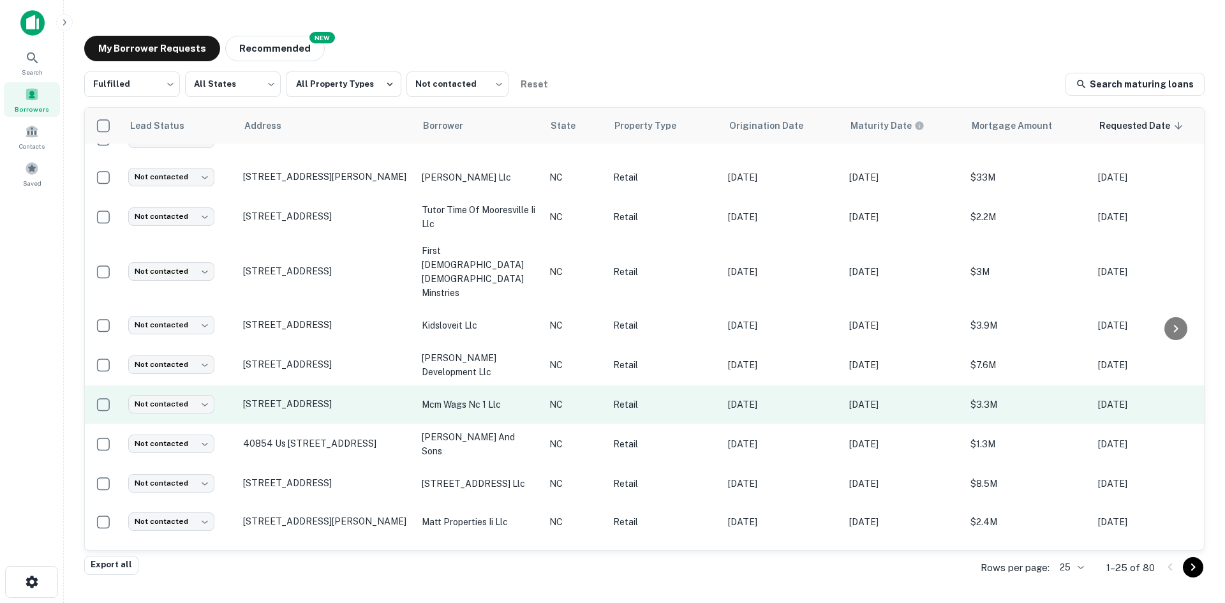
scroll to position [468, 0]
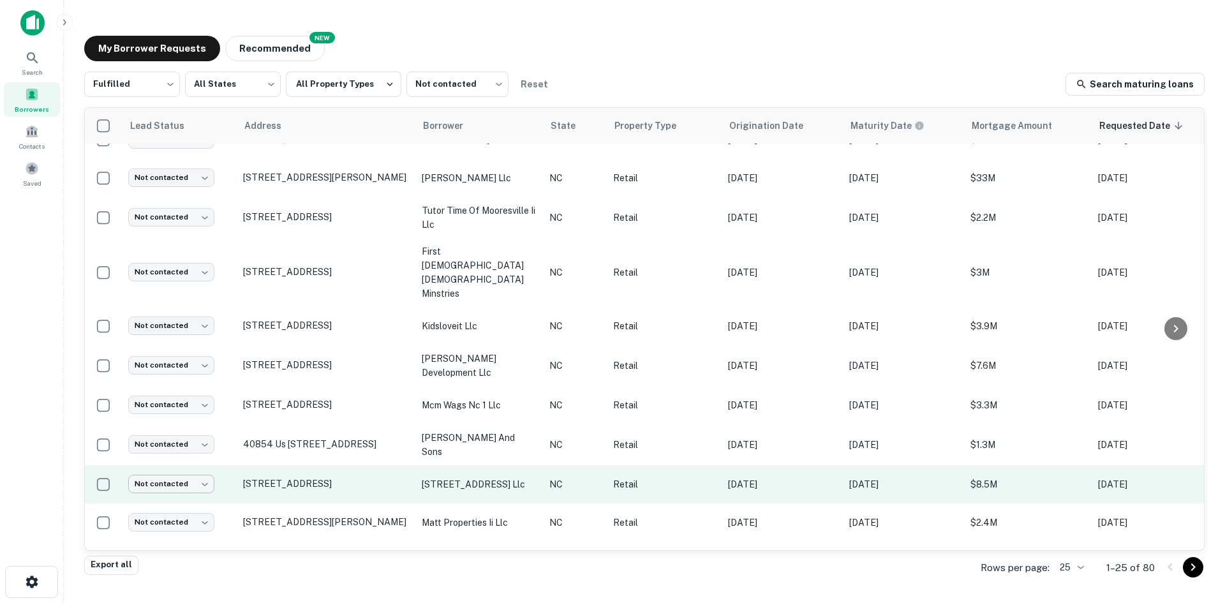
click at [206, 439] on body "Search Borrowers Contacts Saved My Borrower Requests NEW Recommended Fulfilled …" at bounding box center [612, 301] width 1225 height 603
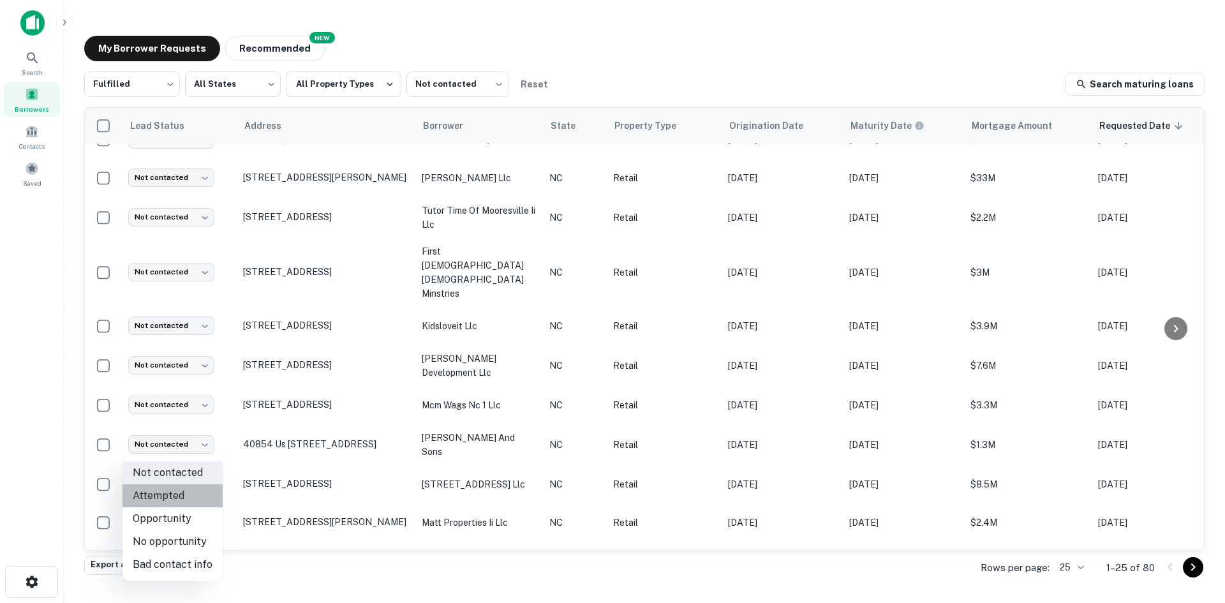
click at [197, 488] on li "Attempted" at bounding box center [173, 495] width 100 height 23
type input "*********"
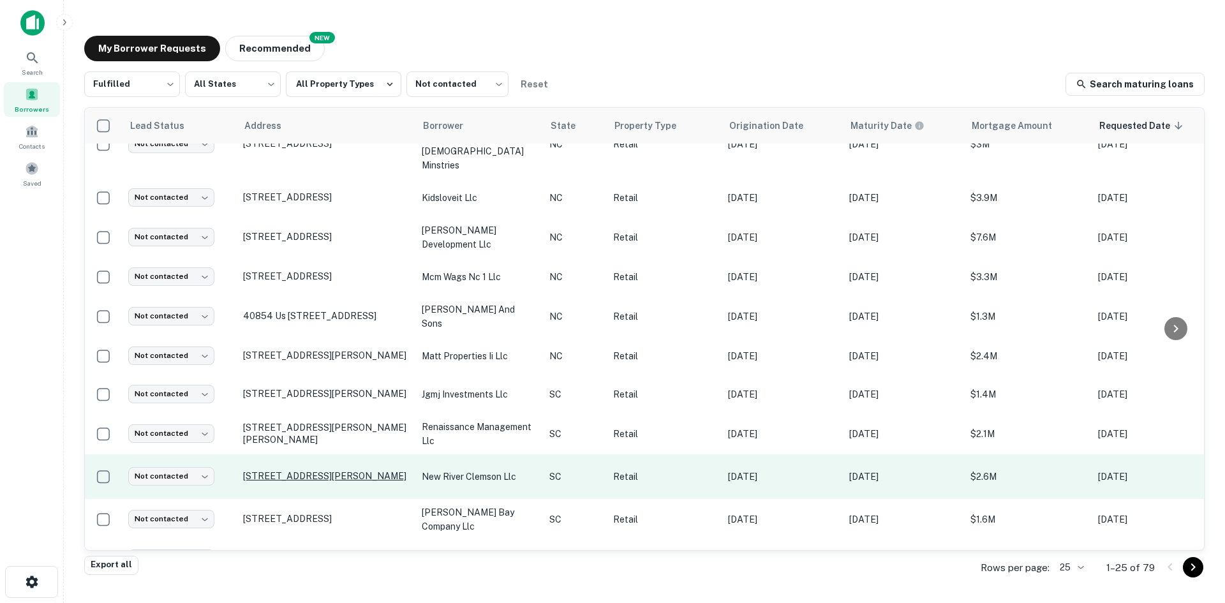
scroll to position [602, 0]
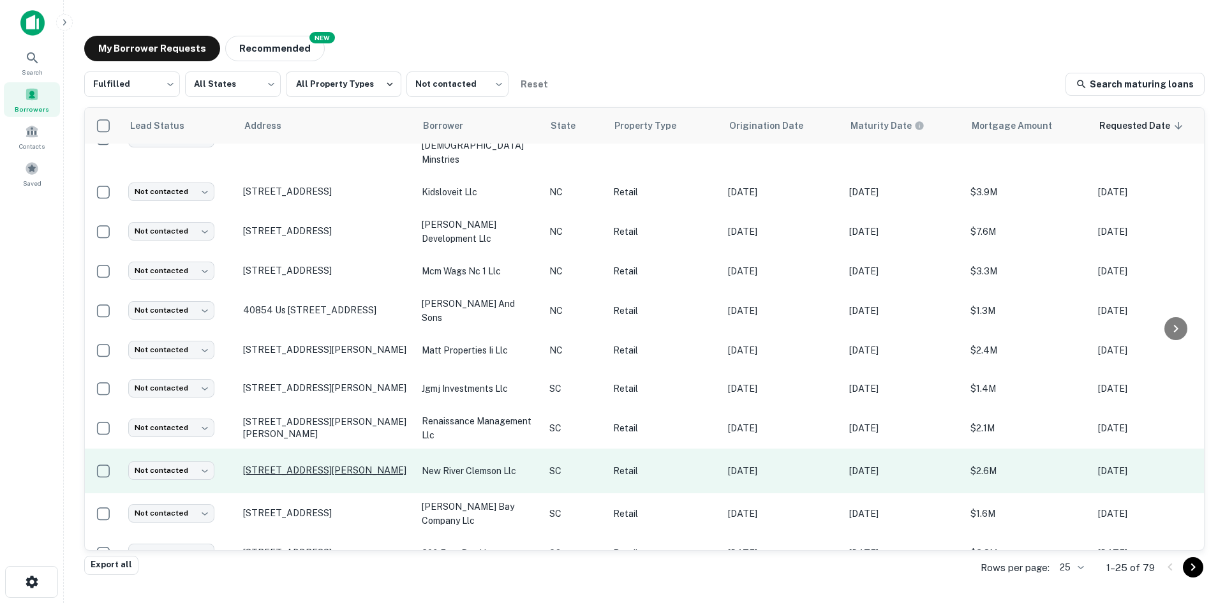
click at [280, 465] on p "[STREET_ADDRESS][PERSON_NAME]" at bounding box center [326, 470] width 166 height 11
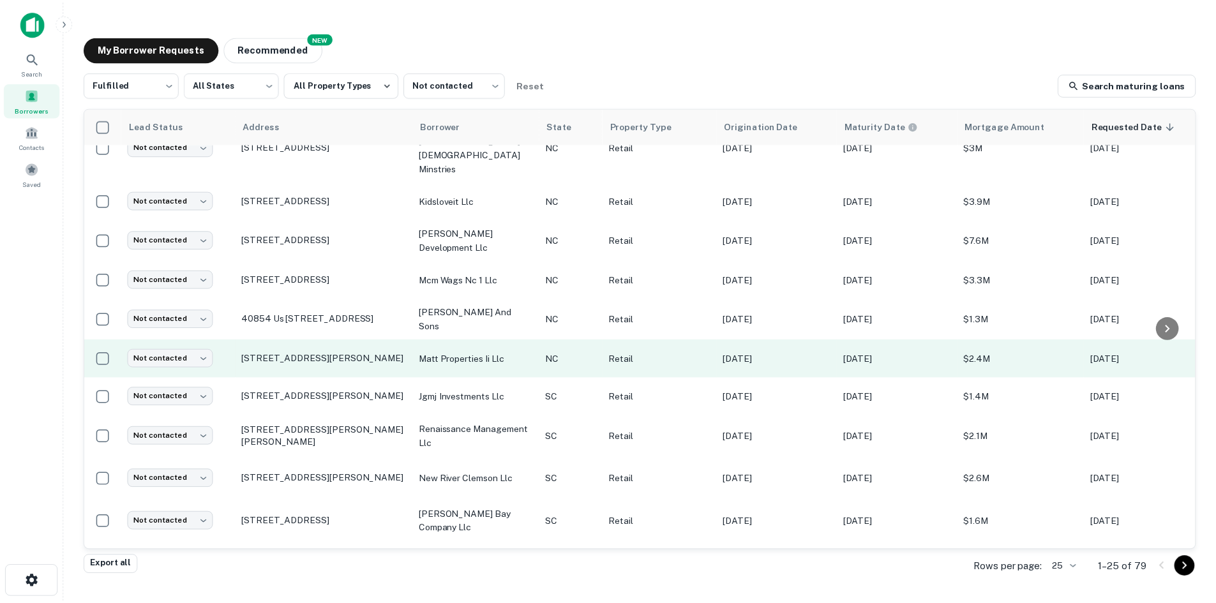
scroll to position [602, 0]
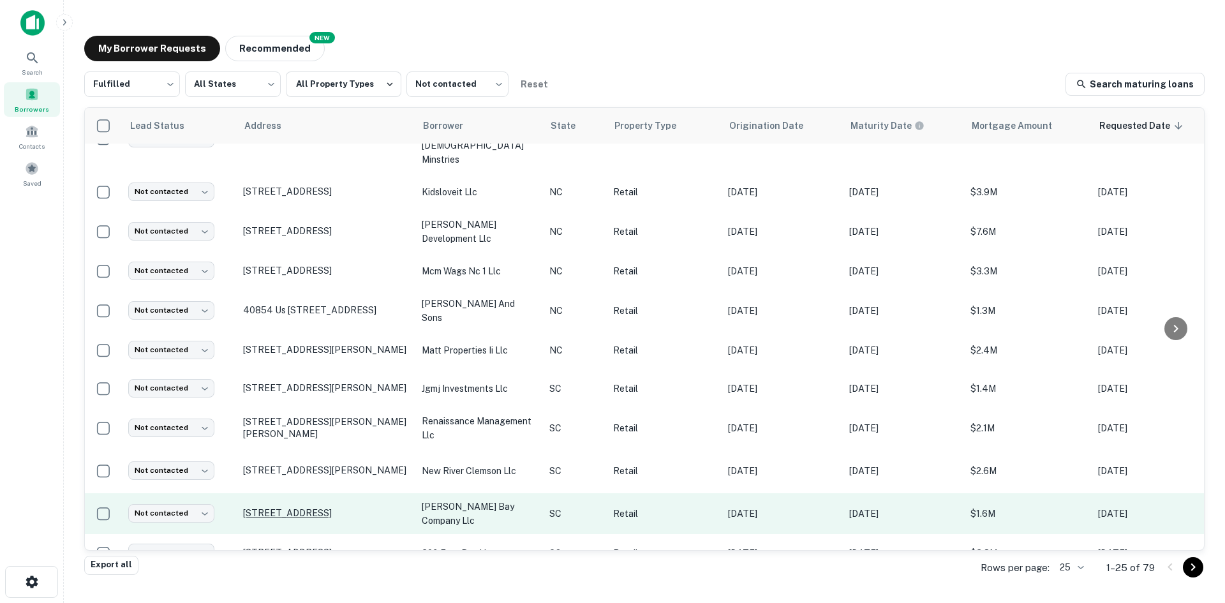
click at [344, 507] on p "[STREET_ADDRESS]" at bounding box center [326, 512] width 166 height 11
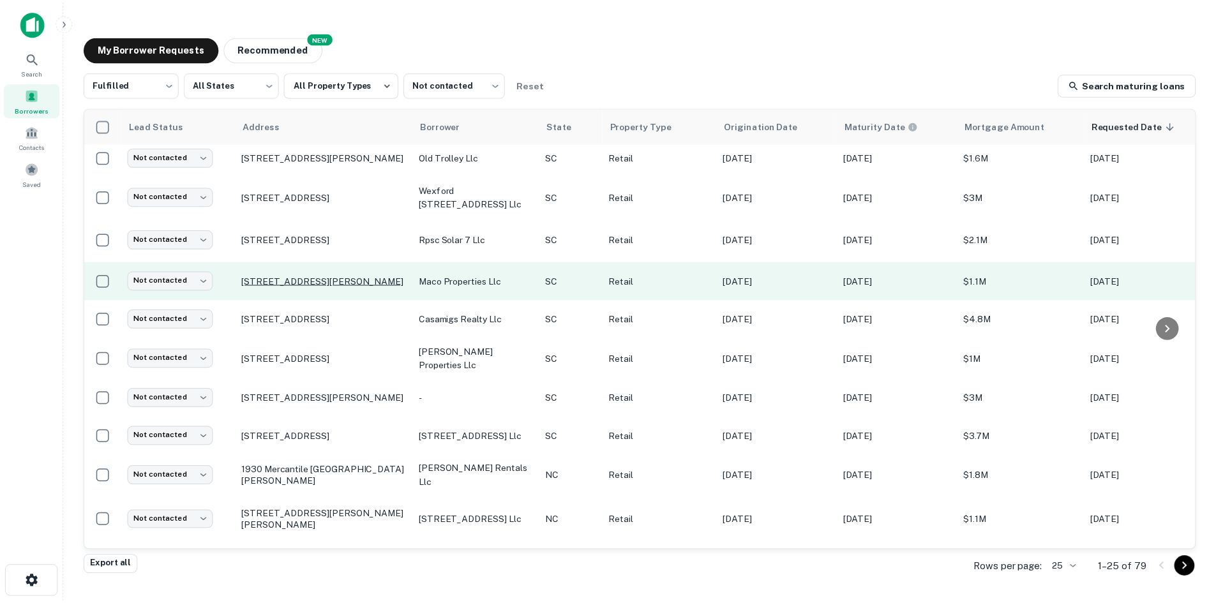
scroll to position [27, 0]
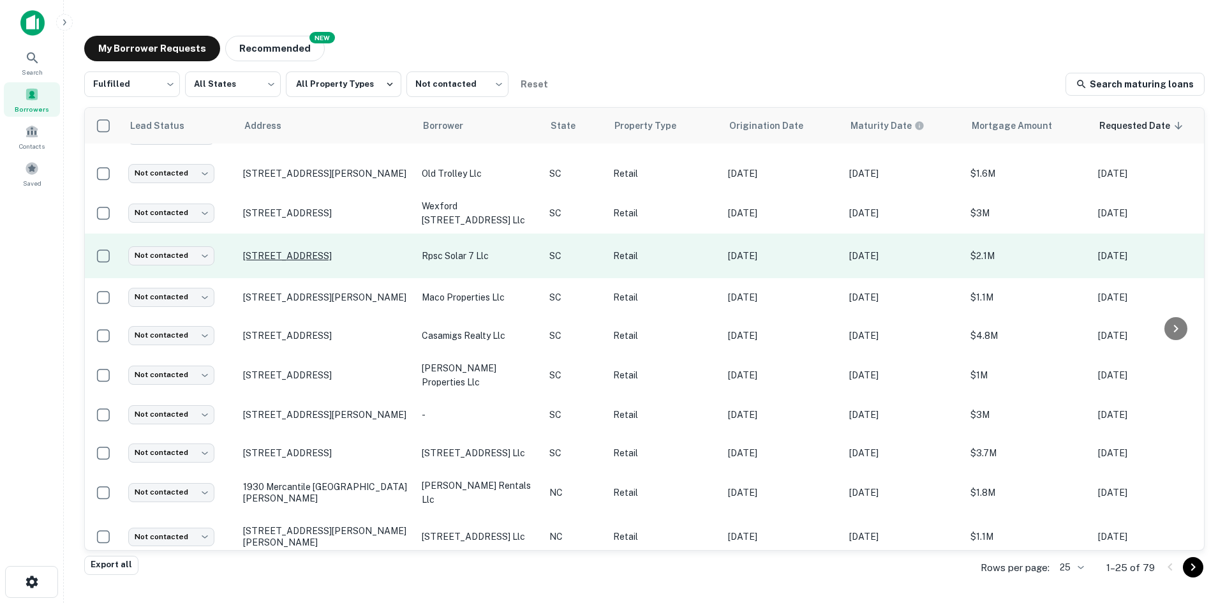
click at [304, 256] on p "[STREET_ADDRESS]" at bounding box center [326, 255] width 166 height 11
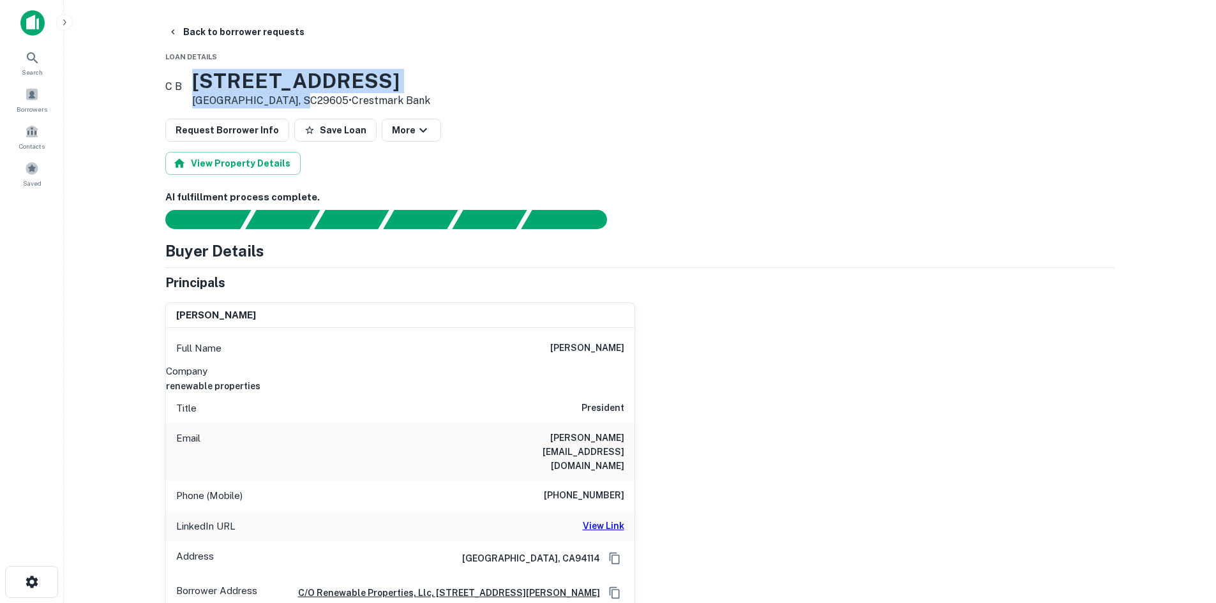
drag, startPoint x: 218, startPoint y: 75, endPoint x: 316, endPoint y: 96, distance: 99.7
click at [316, 96] on div "[STREET_ADDRESS] • Crestmark Bank" at bounding box center [311, 89] width 238 height 40
copy div "[STREET_ADDRESS]"
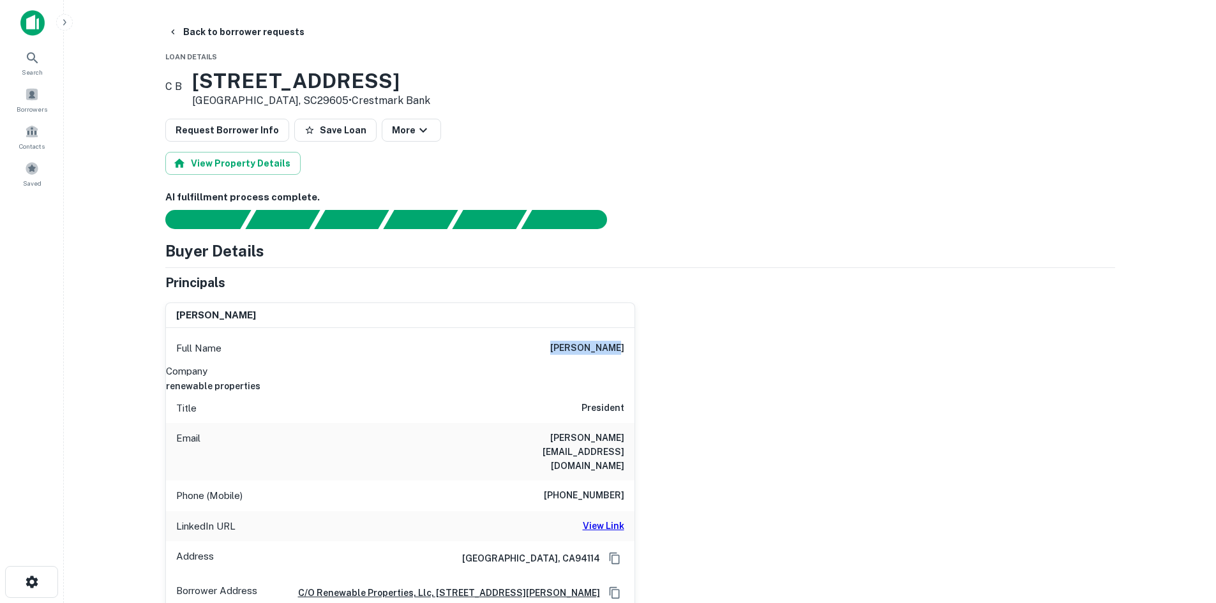
drag, startPoint x: 572, startPoint y: 349, endPoint x: 658, endPoint y: 348, distance: 85.5
click at [658, 348] on div "[PERSON_NAME] Full Name [PERSON_NAME] Company renewable properties Title Presid…" at bounding box center [635, 451] width 960 height 318
click at [614, 519] on h6 "View Link" at bounding box center [603, 526] width 41 height 14
